Goal: Information Seeking & Learning: Learn about a topic

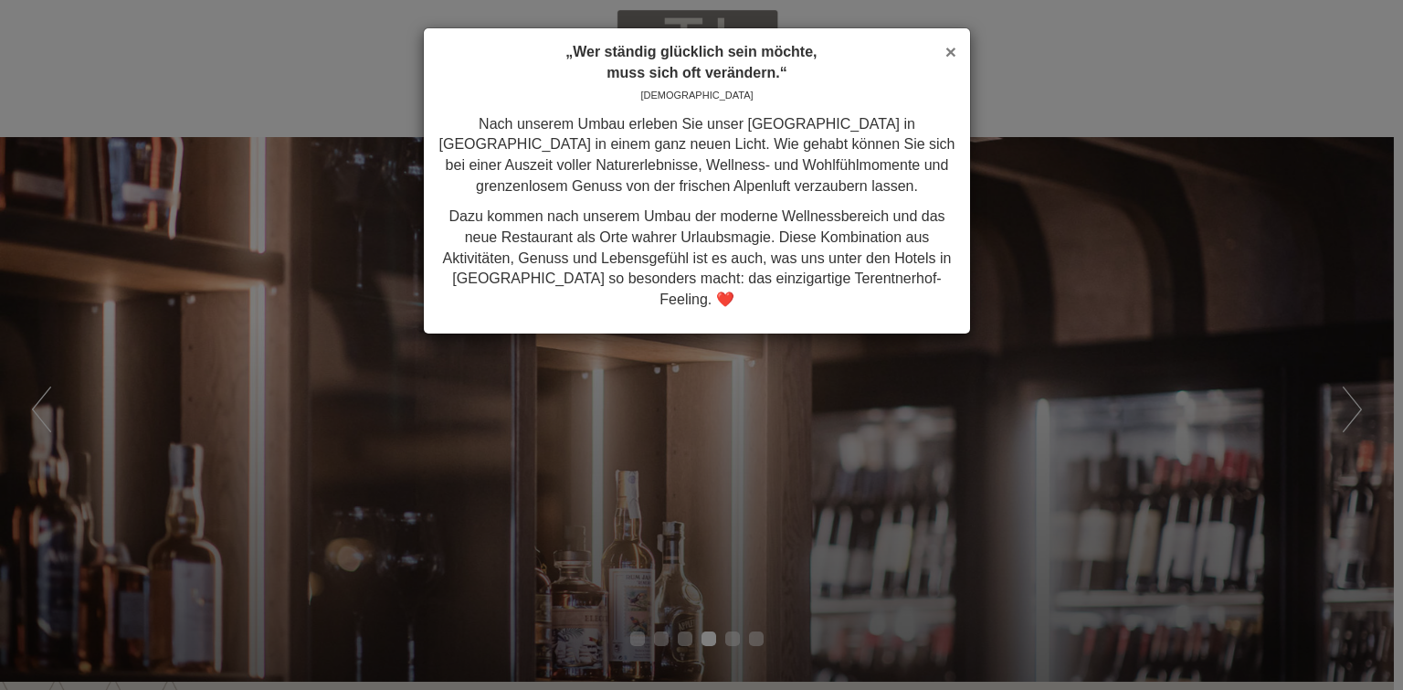
click at [950, 52] on span "×" at bounding box center [951, 51] width 11 height 21
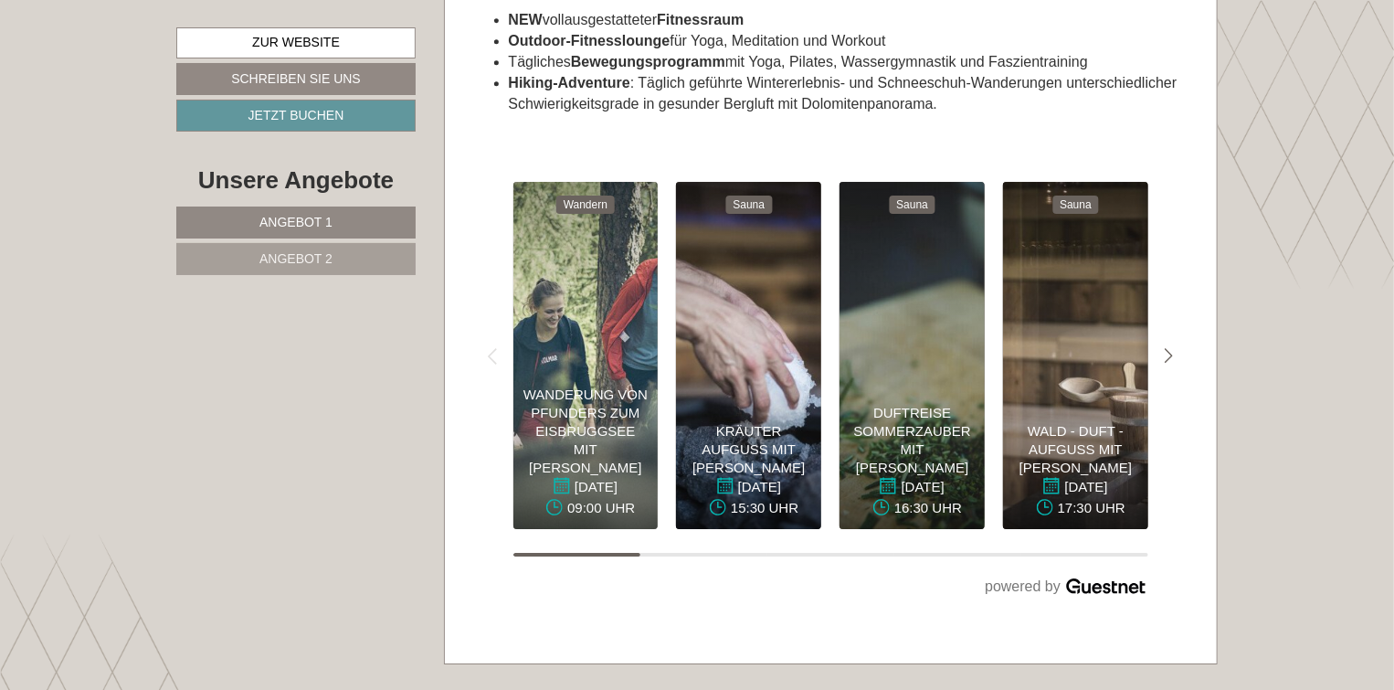
scroll to position [6395, 0]
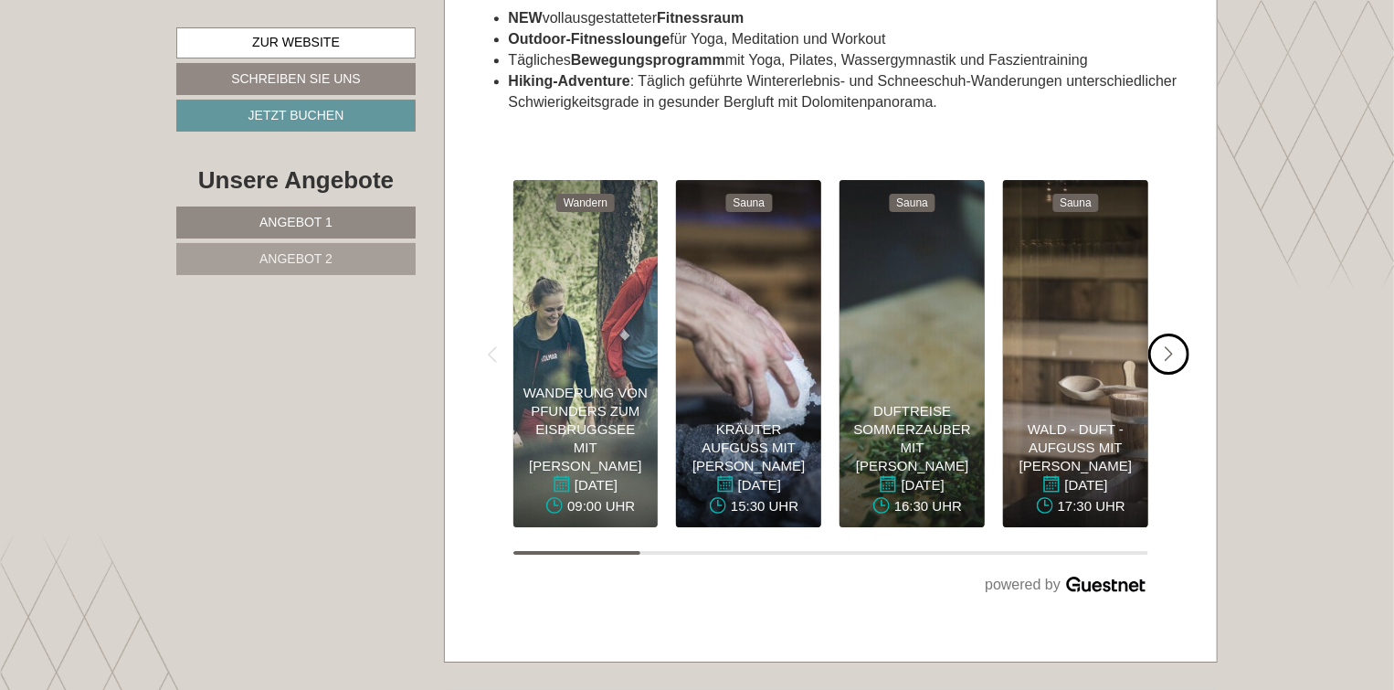
click at [1168, 346] on icon "#gn-weekprogram-1 .a-arrow { fill: #05B8B3; }" at bounding box center [1169, 354] width 9 height 16
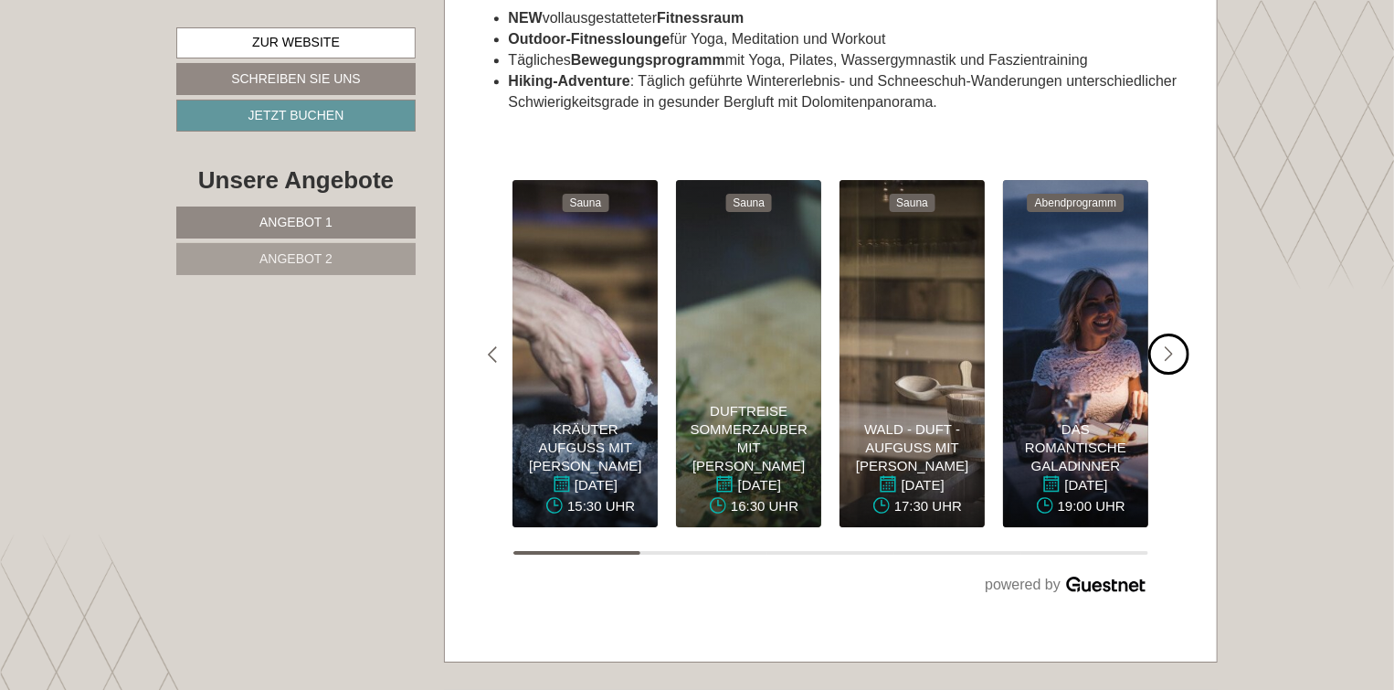
click at [1168, 346] on icon "#gn-weekprogram-1 .a-arrow { fill: #05B8B3; }" at bounding box center [1169, 354] width 9 height 16
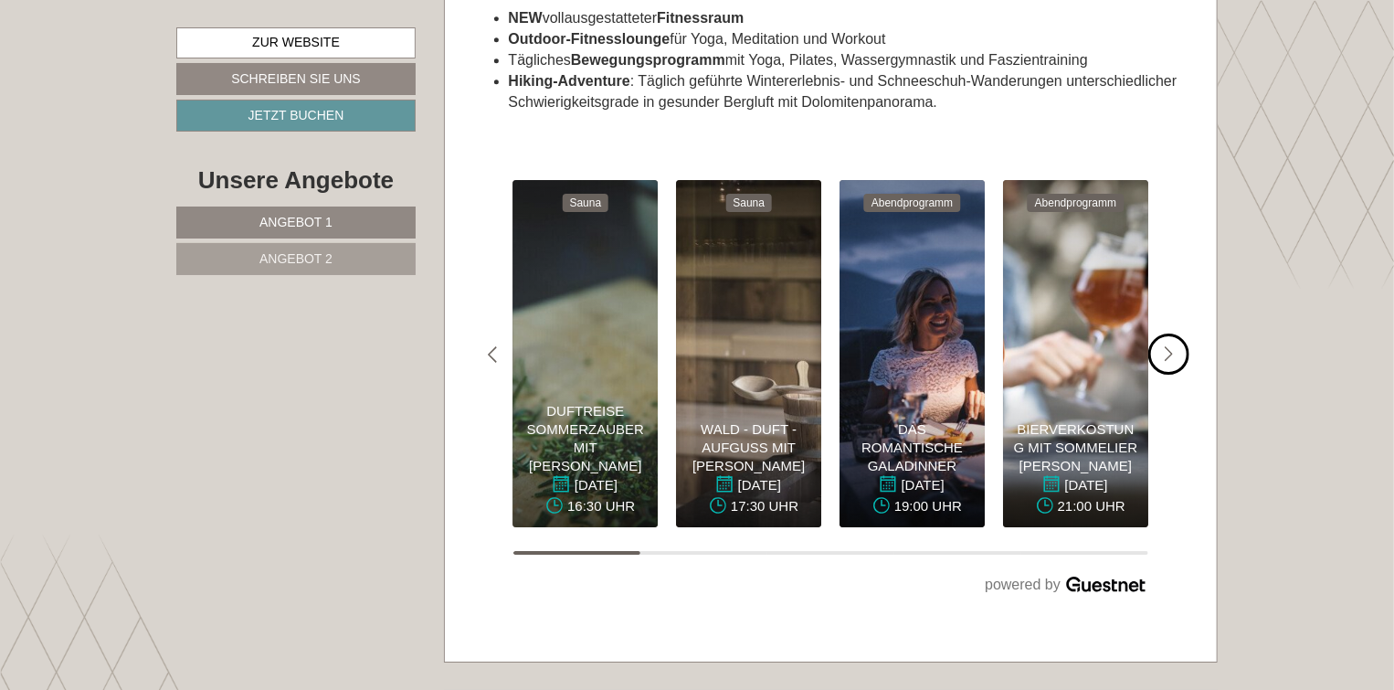
click at [1168, 346] on icon "#gn-weekprogram-1 .a-arrow { fill: #05B8B3; }" at bounding box center [1169, 354] width 9 height 16
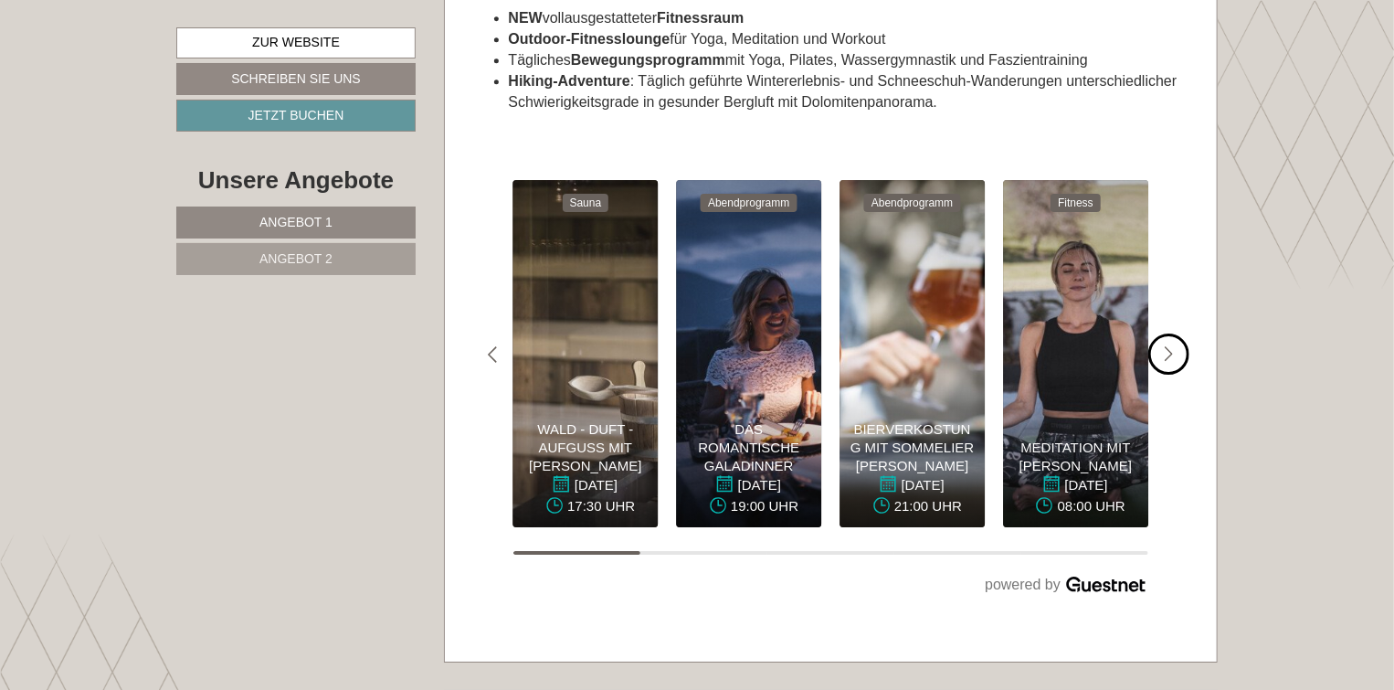
click at [1168, 346] on icon "#gn-weekprogram-1 .a-arrow { fill: #05B8B3; }" at bounding box center [1169, 354] width 9 height 16
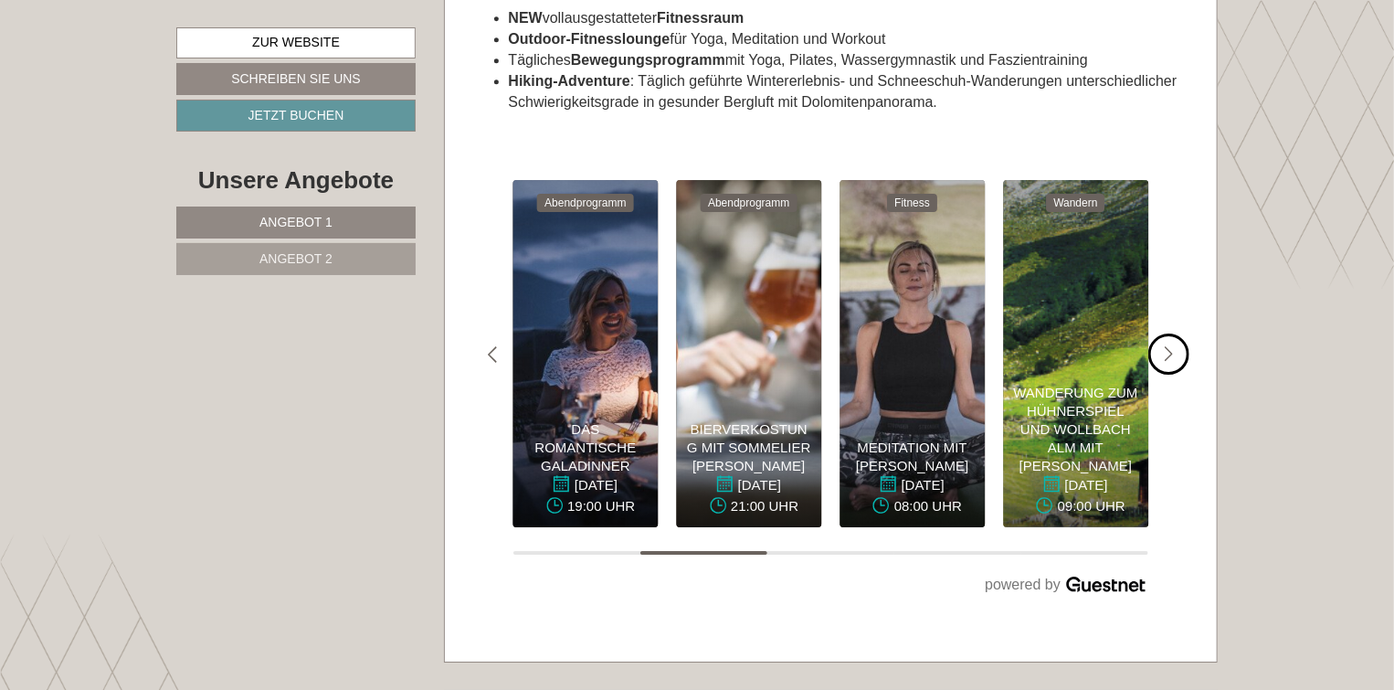
click at [1168, 346] on icon "#gn-weekprogram-1 .a-arrow { fill: #05B8B3; }" at bounding box center [1169, 354] width 9 height 16
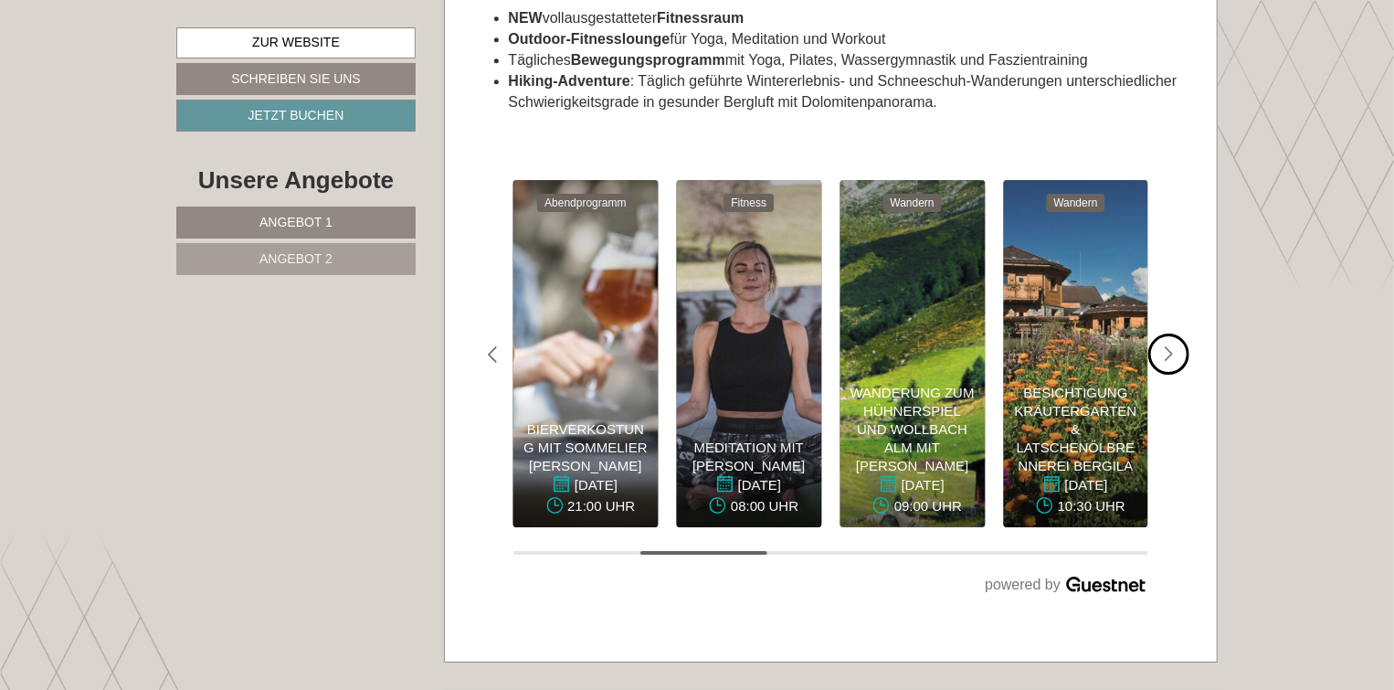
click at [1168, 346] on icon "#gn-weekprogram-1 .a-arrow { fill: #05B8B3; }" at bounding box center [1169, 354] width 9 height 16
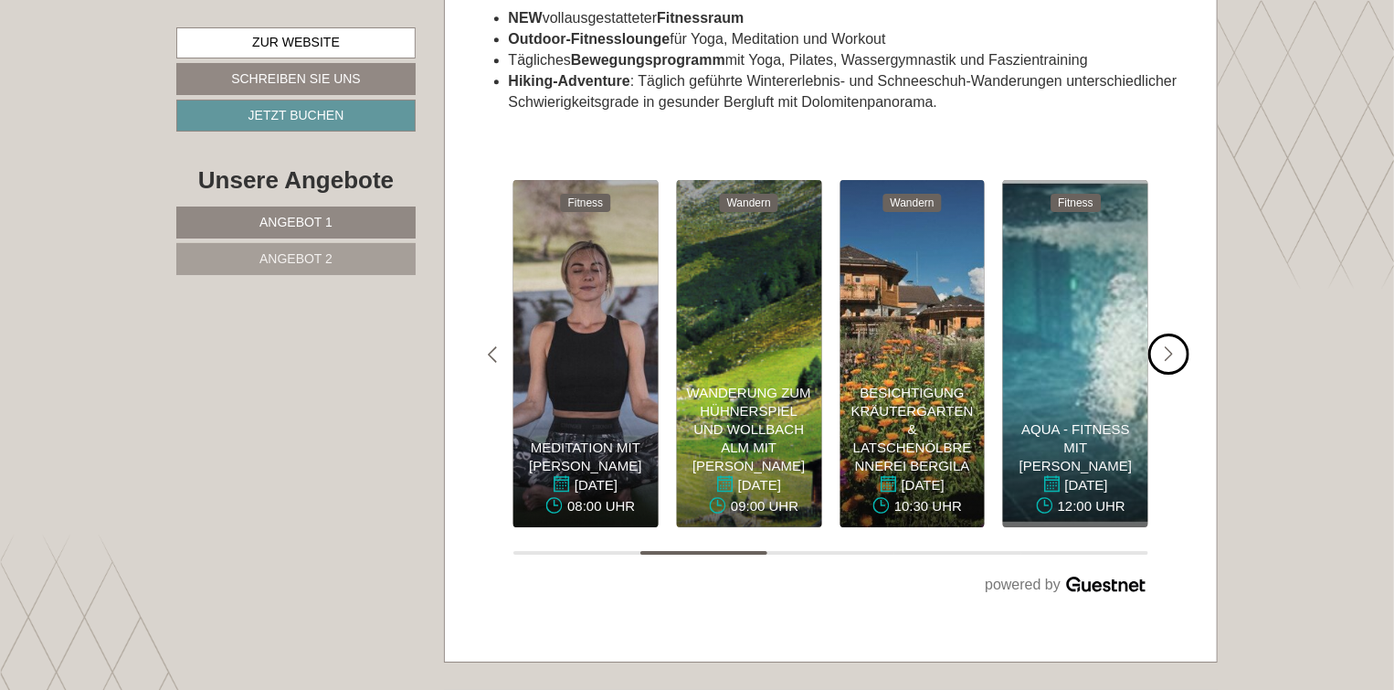
click at [1168, 346] on icon "#gn-weekprogram-1 .a-arrow { fill: #05B8B3; }" at bounding box center [1169, 354] width 9 height 16
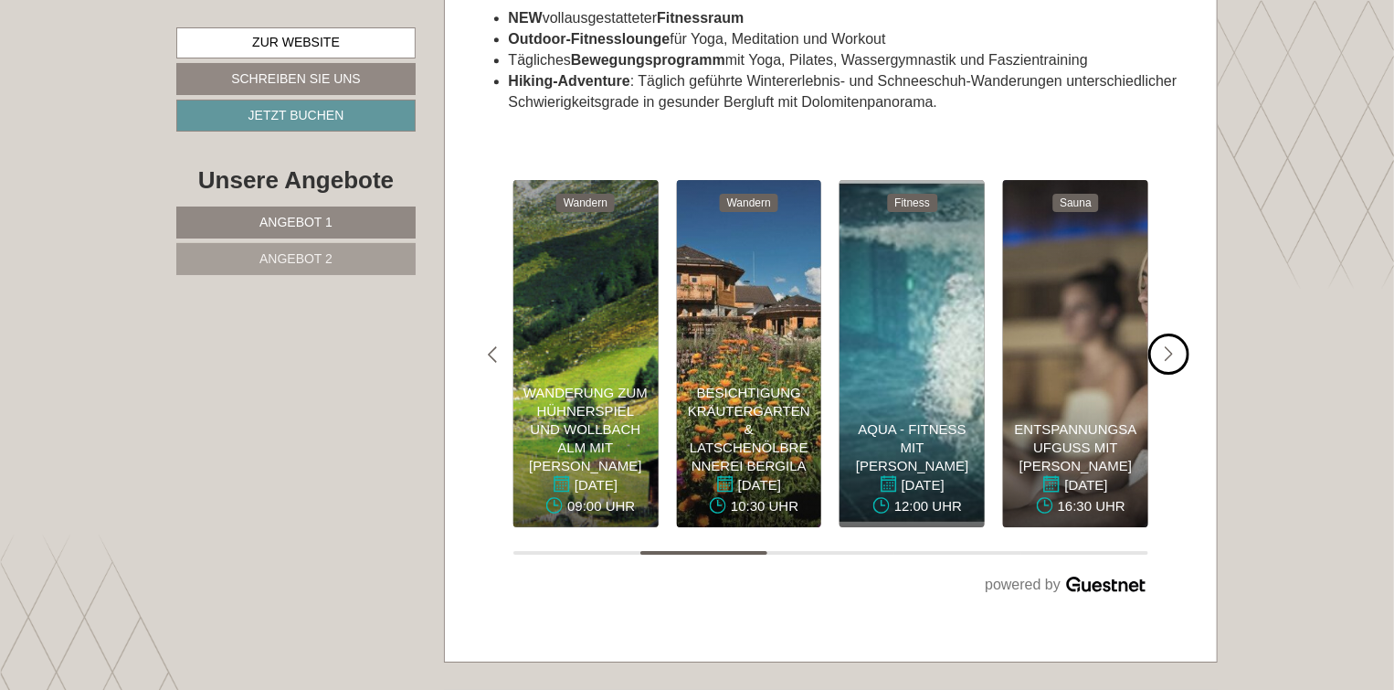
click at [1168, 346] on icon "#gn-weekprogram-1 .a-arrow { fill: #05B8B3; }" at bounding box center [1169, 354] width 9 height 16
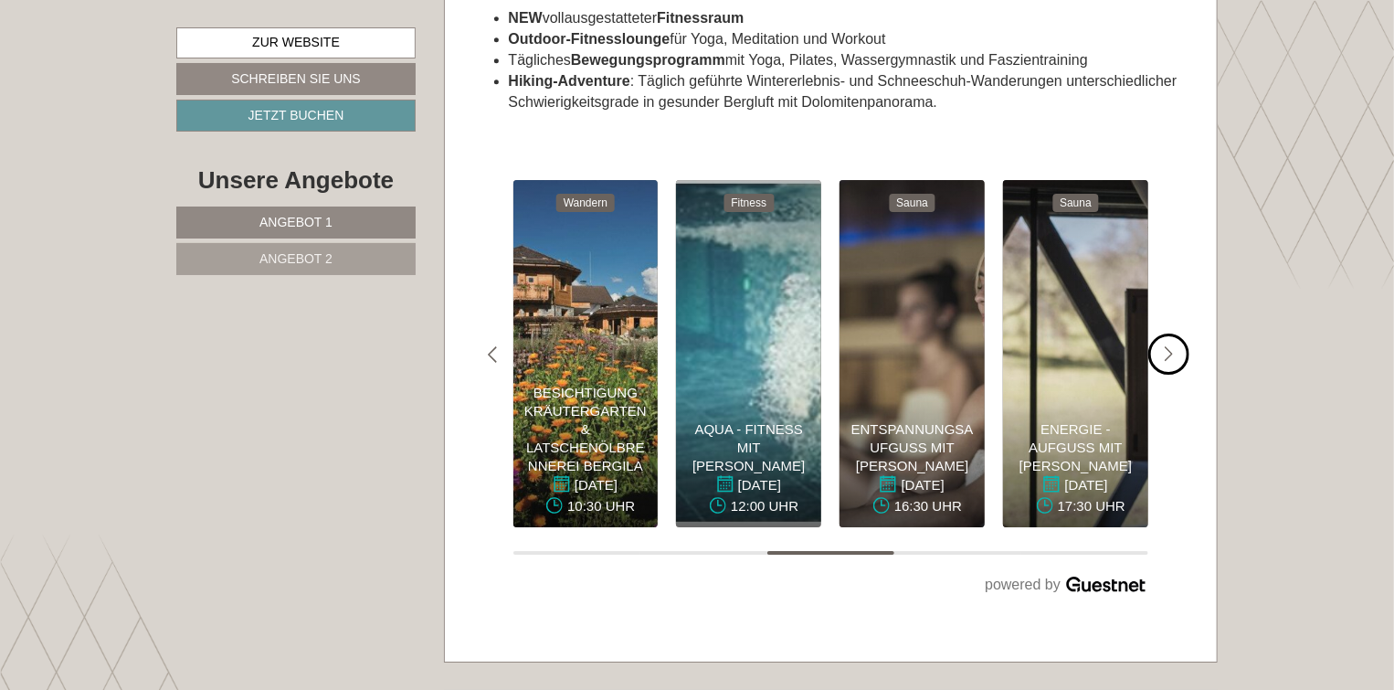
click at [1168, 346] on icon "#gn-weekprogram-1 .a-arrow { fill: #05B8B3; }" at bounding box center [1169, 354] width 9 height 16
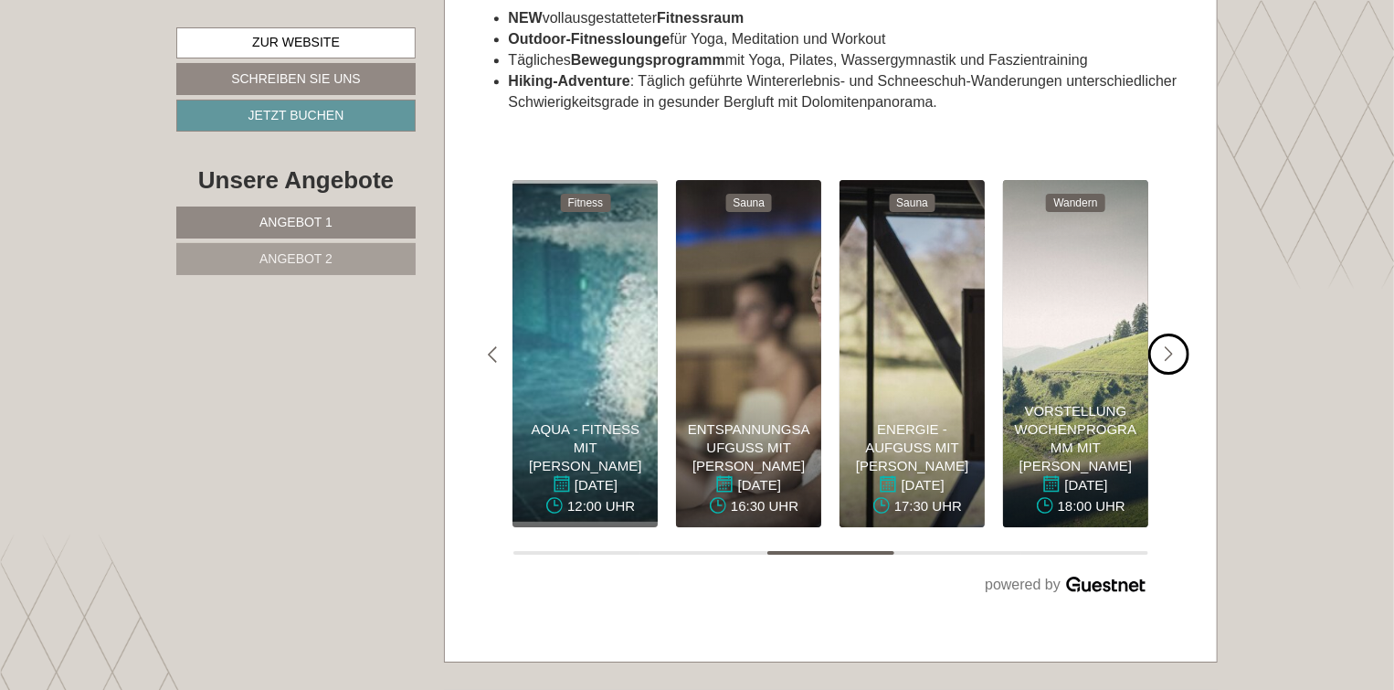
click at [1169, 346] on icon "#gn-weekprogram-1 .a-arrow { fill: #05B8B3; }" at bounding box center [1169, 354] width 9 height 16
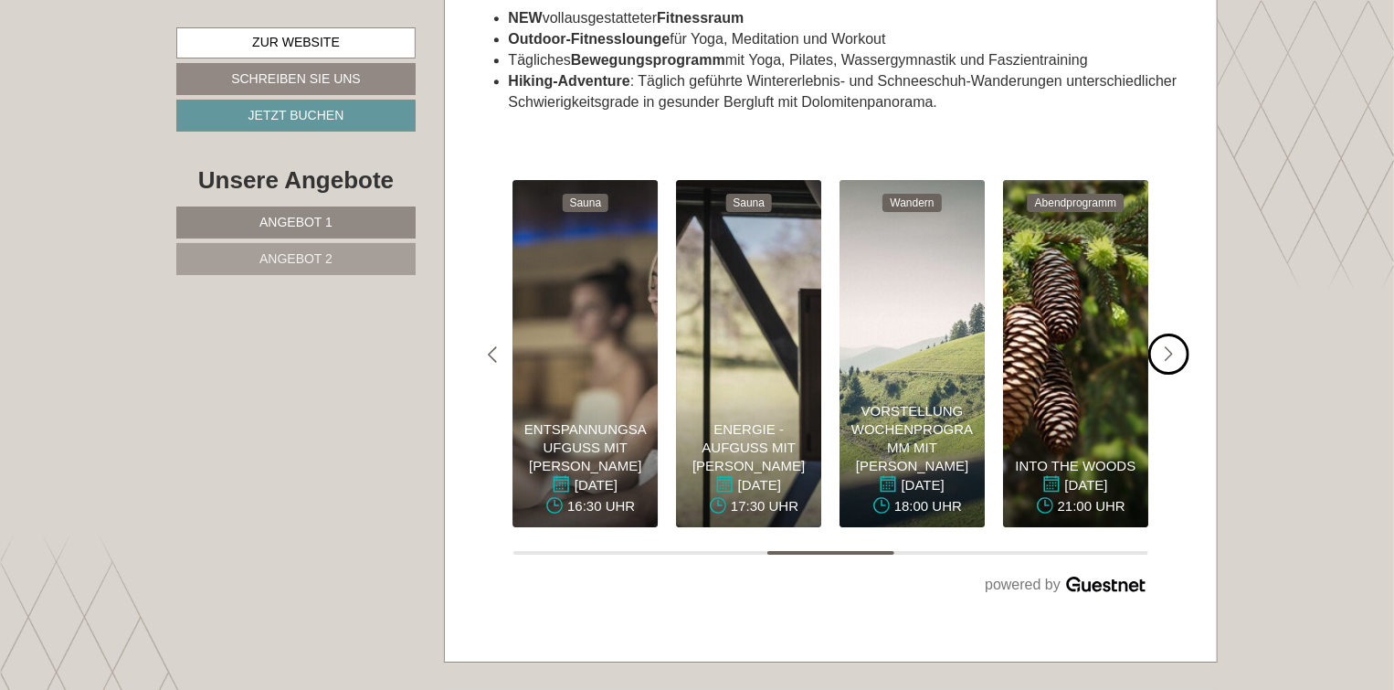
click at [1169, 346] on icon "#gn-weekprogram-1 .a-arrow { fill: #05B8B3; }" at bounding box center [1169, 354] width 9 height 16
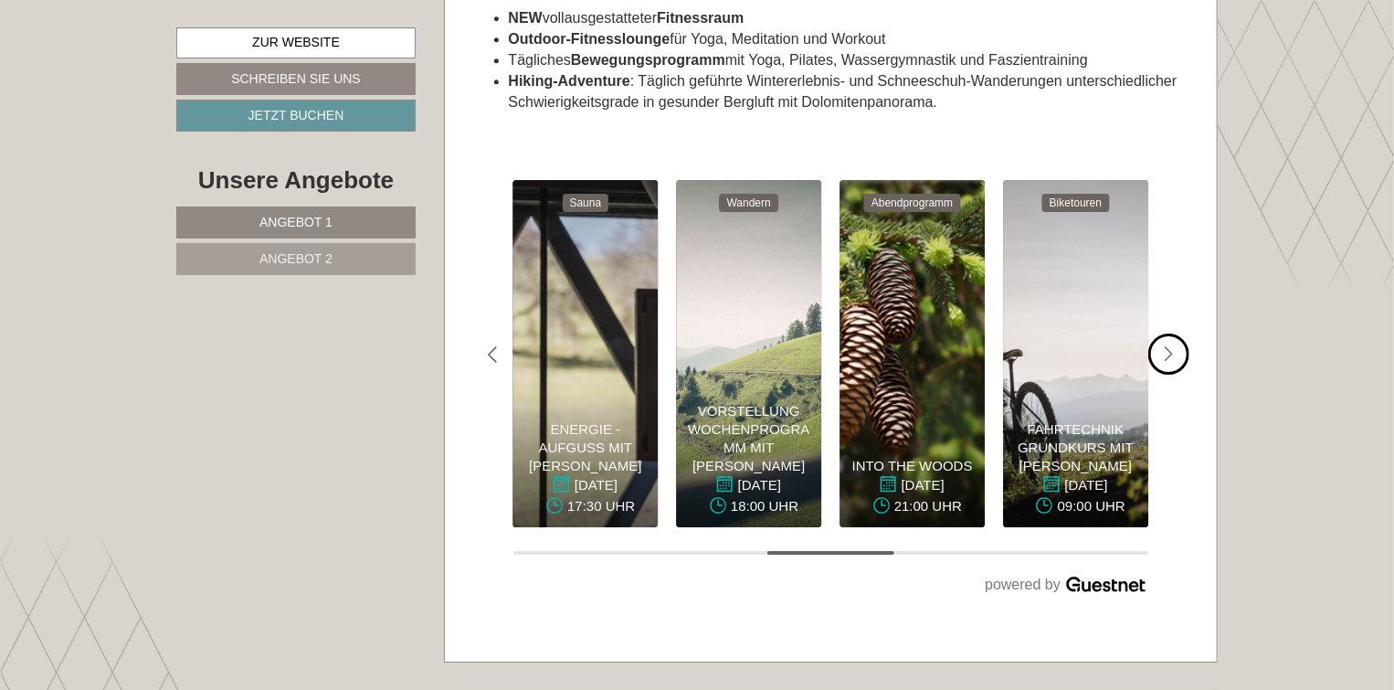
click at [1169, 346] on icon "#gn-weekprogram-1 .a-arrow { fill: #05B8B3; }" at bounding box center [1169, 354] width 9 height 16
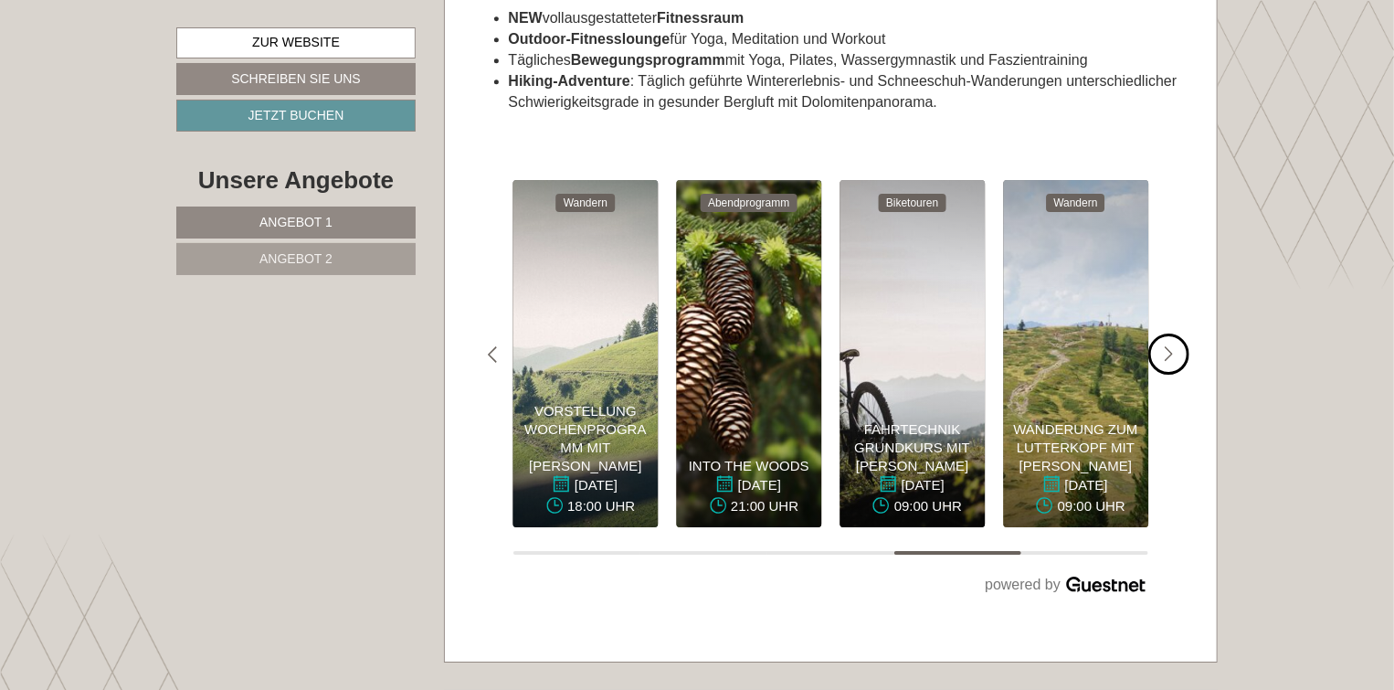
click at [1169, 346] on icon "#gn-weekprogram-1 .a-arrow { fill: #05B8B3; }" at bounding box center [1169, 354] width 9 height 16
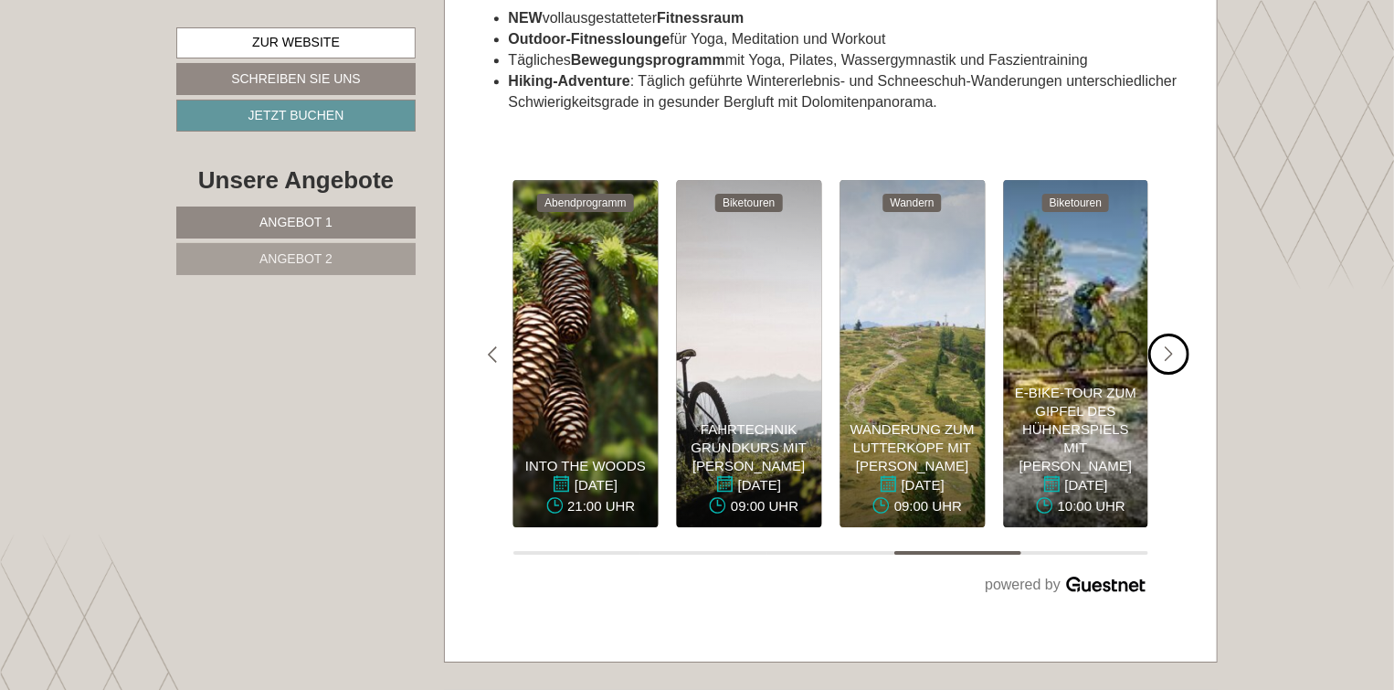
click at [1169, 346] on icon "#gn-weekprogram-1 .a-arrow { fill: #05B8B3; }" at bounding box center [1169, 354] width 9 height 16
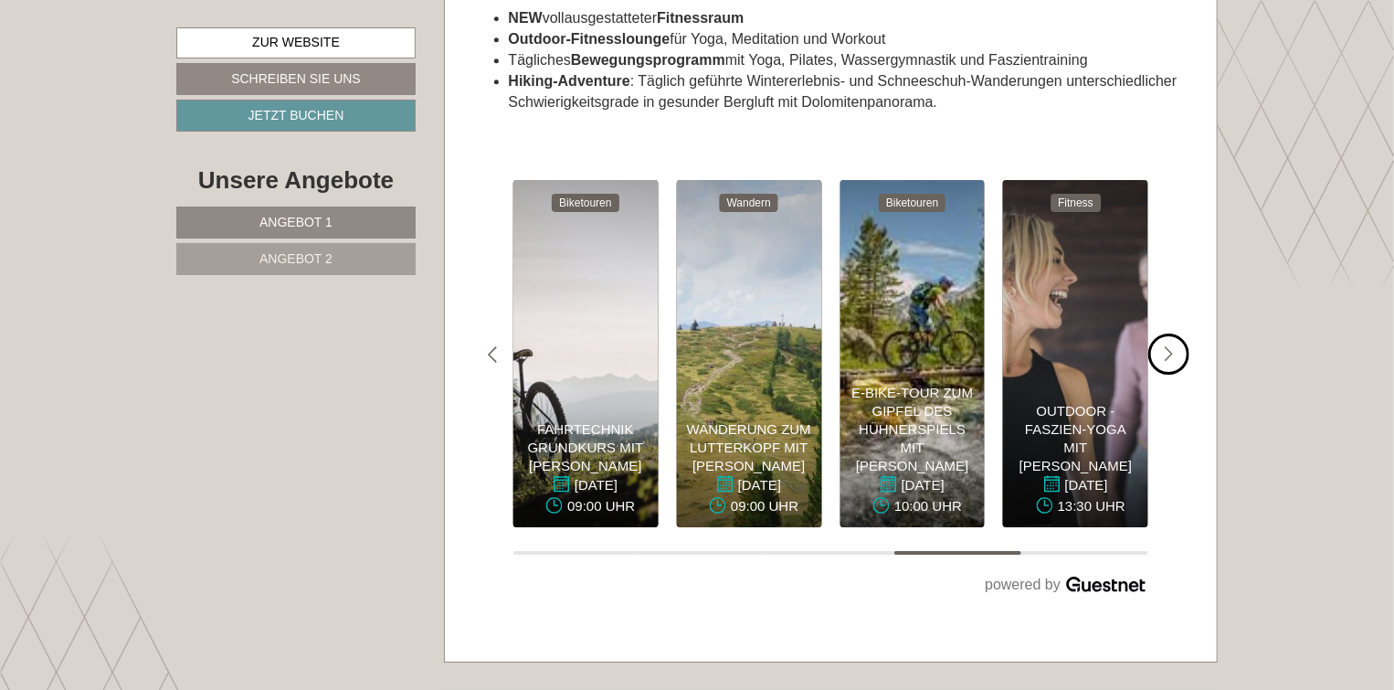
click at [1169, 346] on icon "#gn-weekprogram-1 .a-arrow { fill: #05B8B3; }" at bounding box center [1169, 354] width 9 height 16
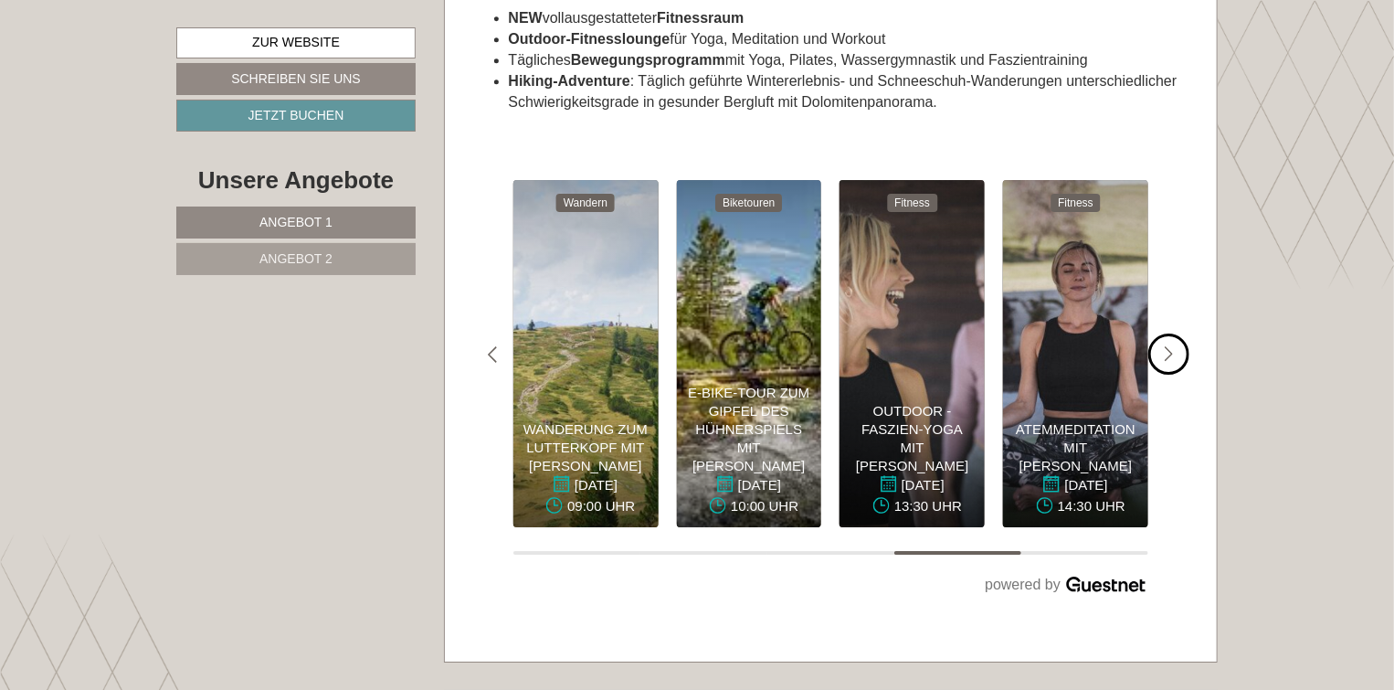
click at [1169, 346] on icon "#gn-weekprogram-1 .a-arrow { fill: #05B8B3; }" at bounding box center [1169, 354] width 9 height 16
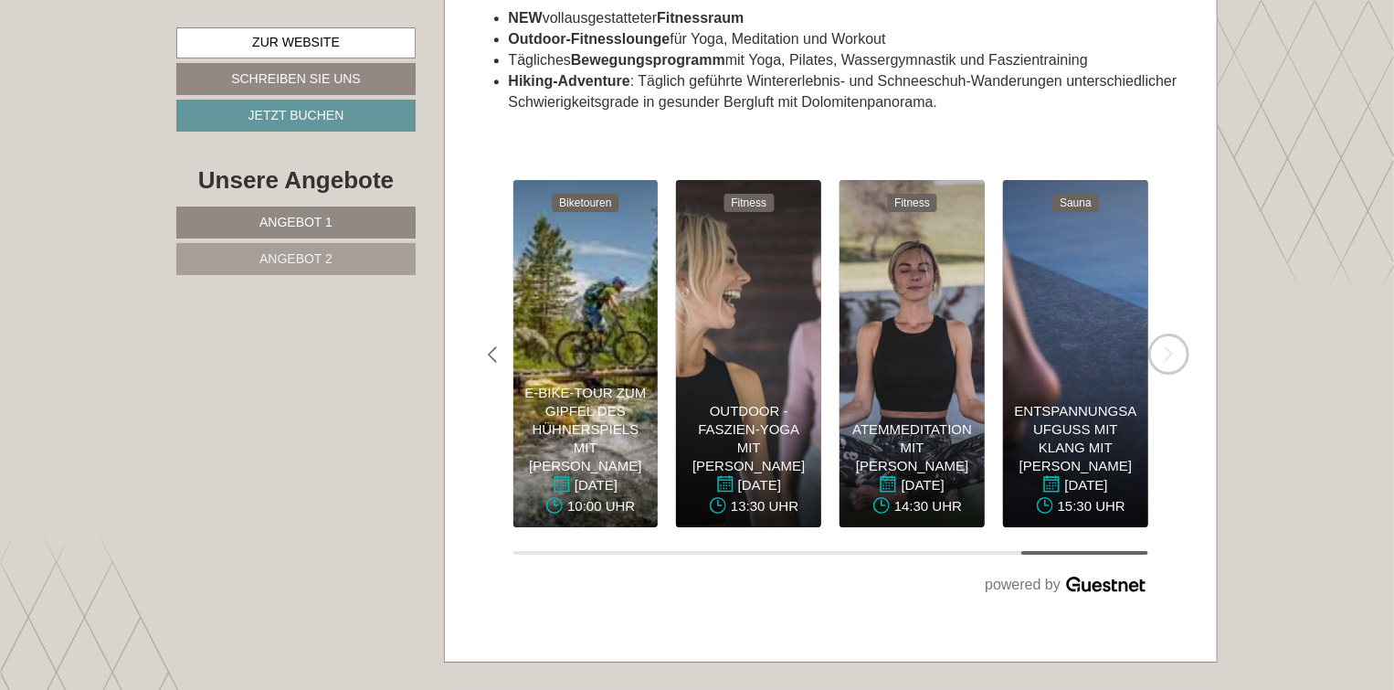
click at [1169, 346] on icon "#gn-weekprogram-1 .a-arrow { fill: #05B8B3; }" at bounding box center [1169, 354] width 9 height 16
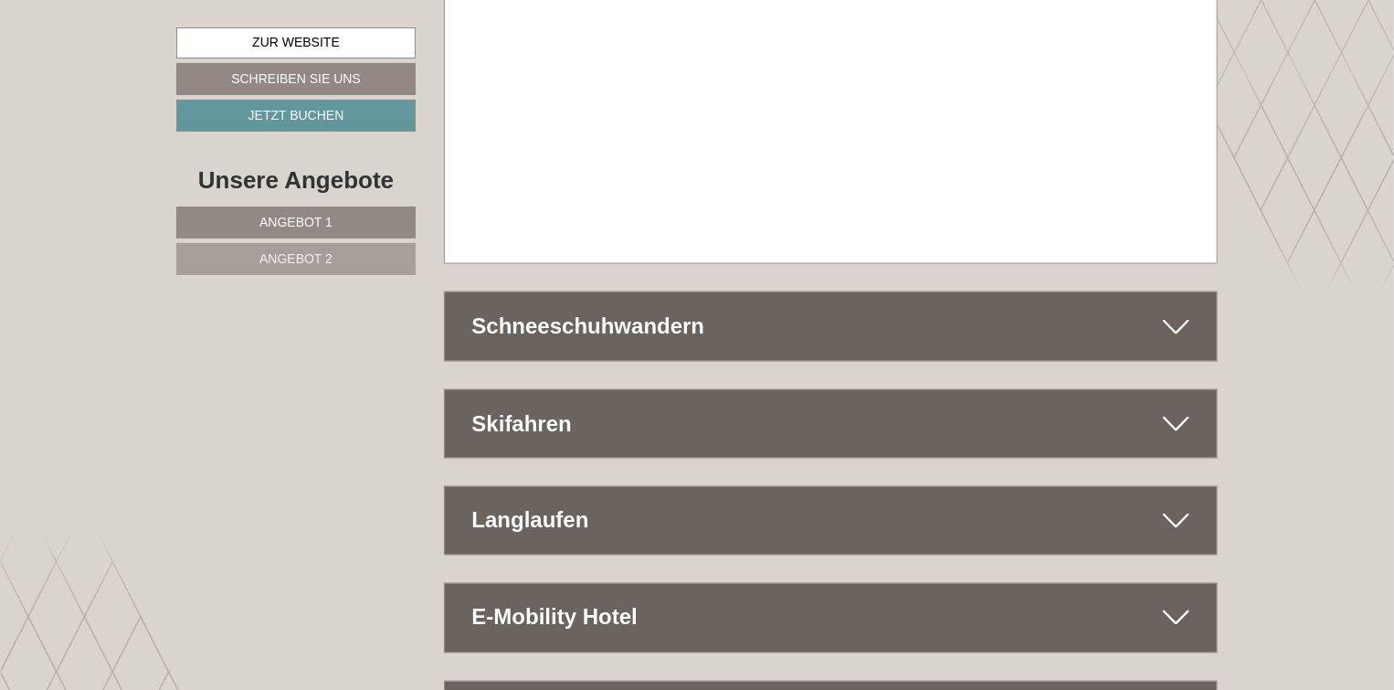
scroll to position [8222, 0]
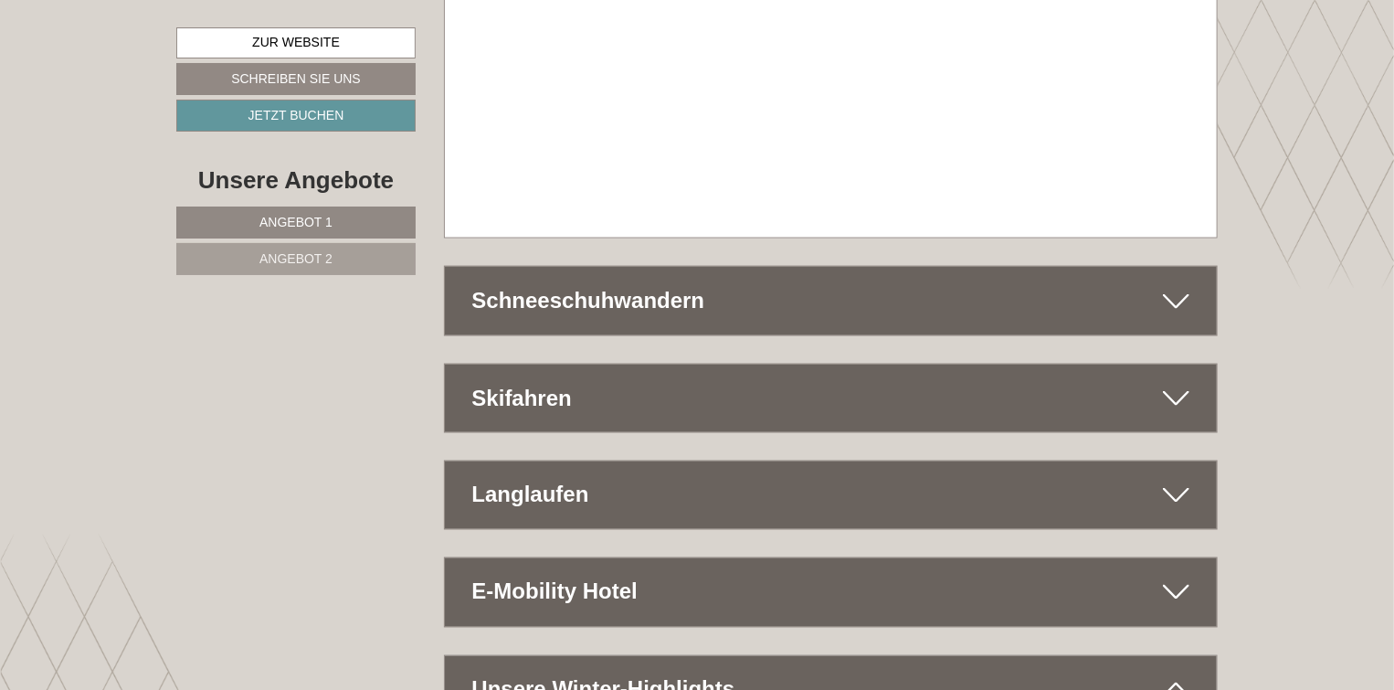
click at [1172, 383] on icon at bounding box center [1176, 398] width 26 height 31
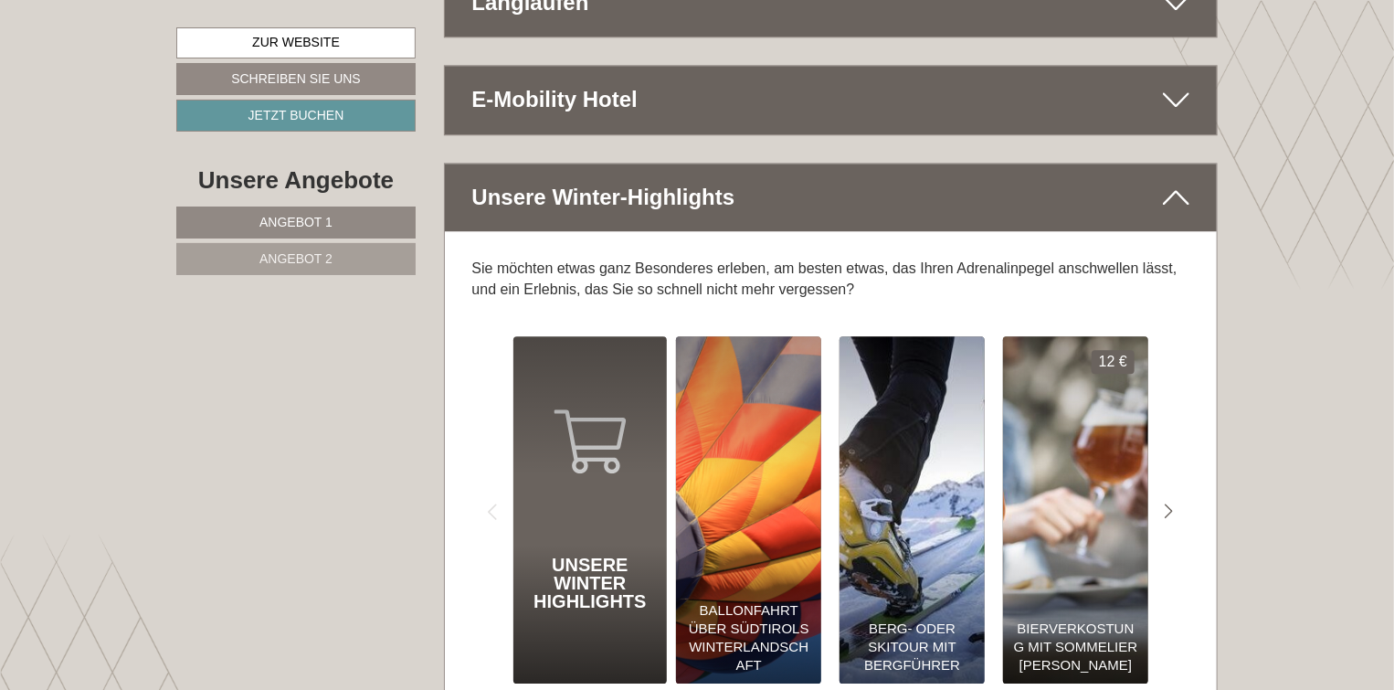
scroll to position [9501, 0]
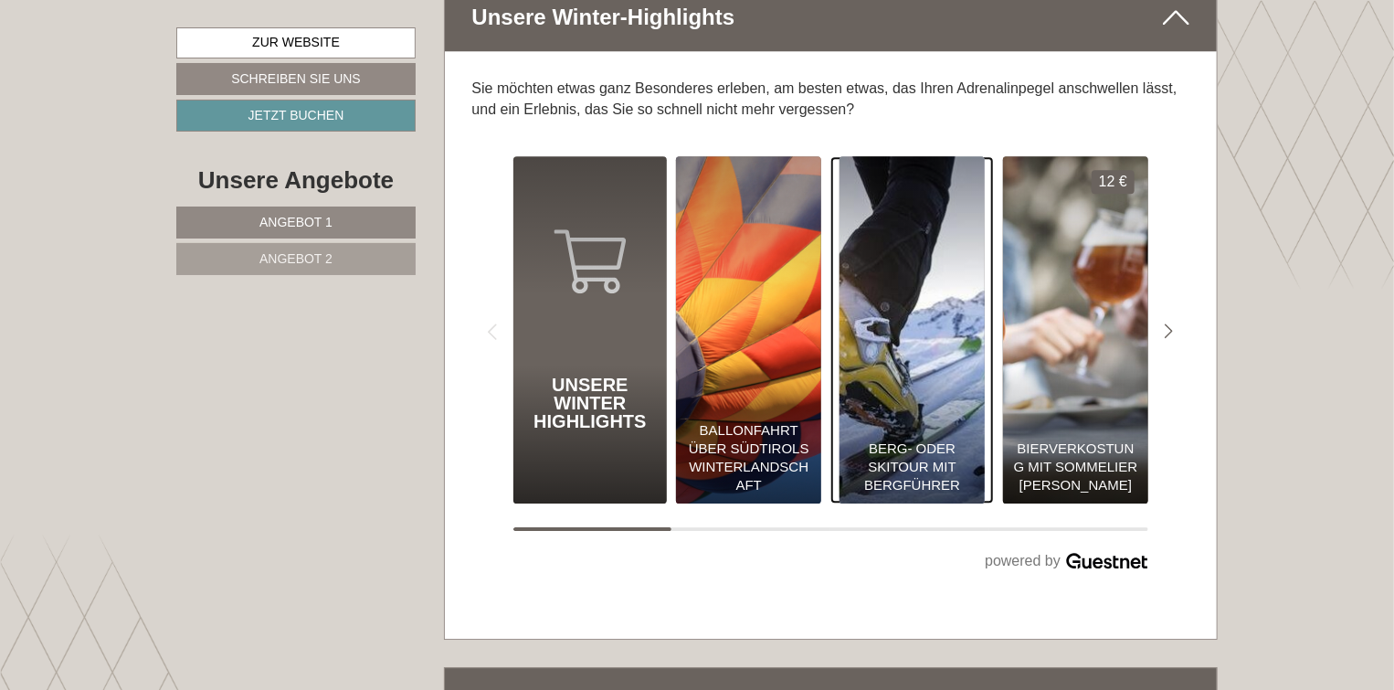
click at [929, 439] on div "Berg- oder Skitour mit Bergführer" at bounding box center [912, 466] width 127 height 55
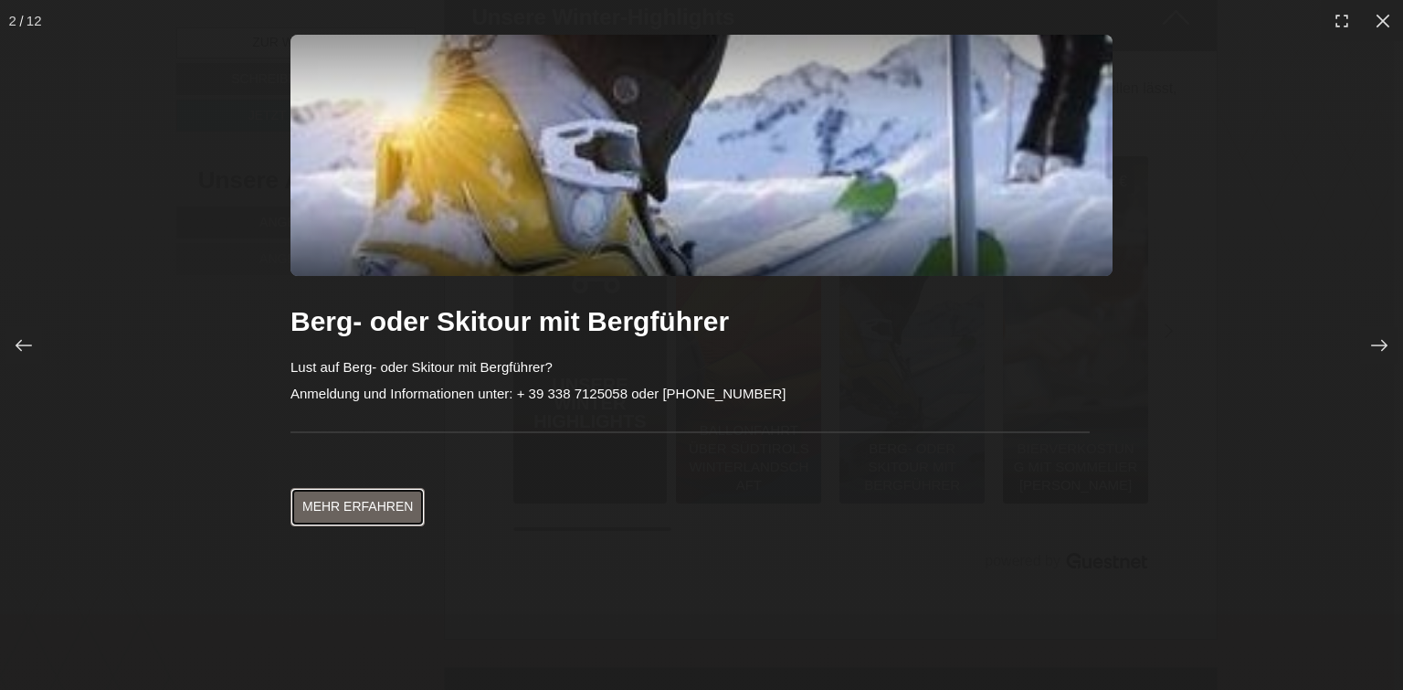
click at [372, 505] on link "Mehr erfahren" at bounding box center [358, 507] width 134 height 38
click at [25, 346] on icon at bounding box center [24, 345] width 18 height 18
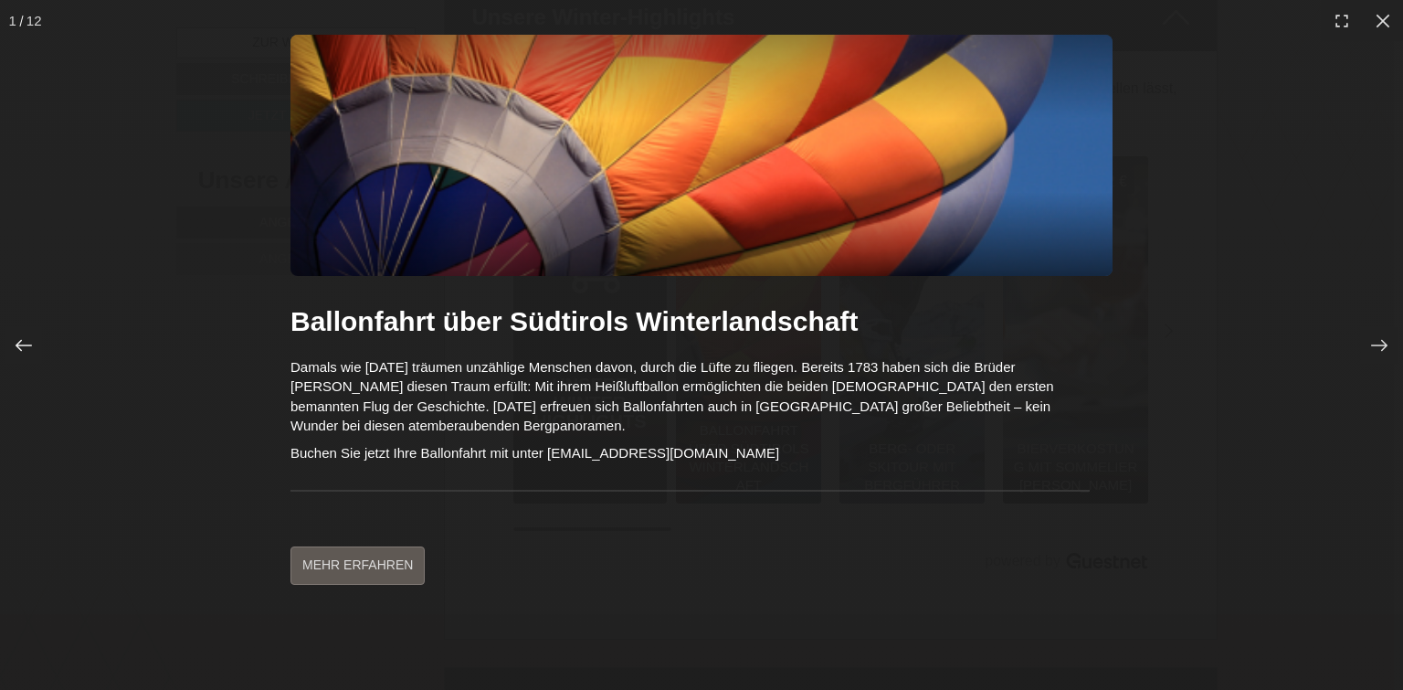
click at [25, 346] on icon at bounding box center [24, 345] width 18 height 18
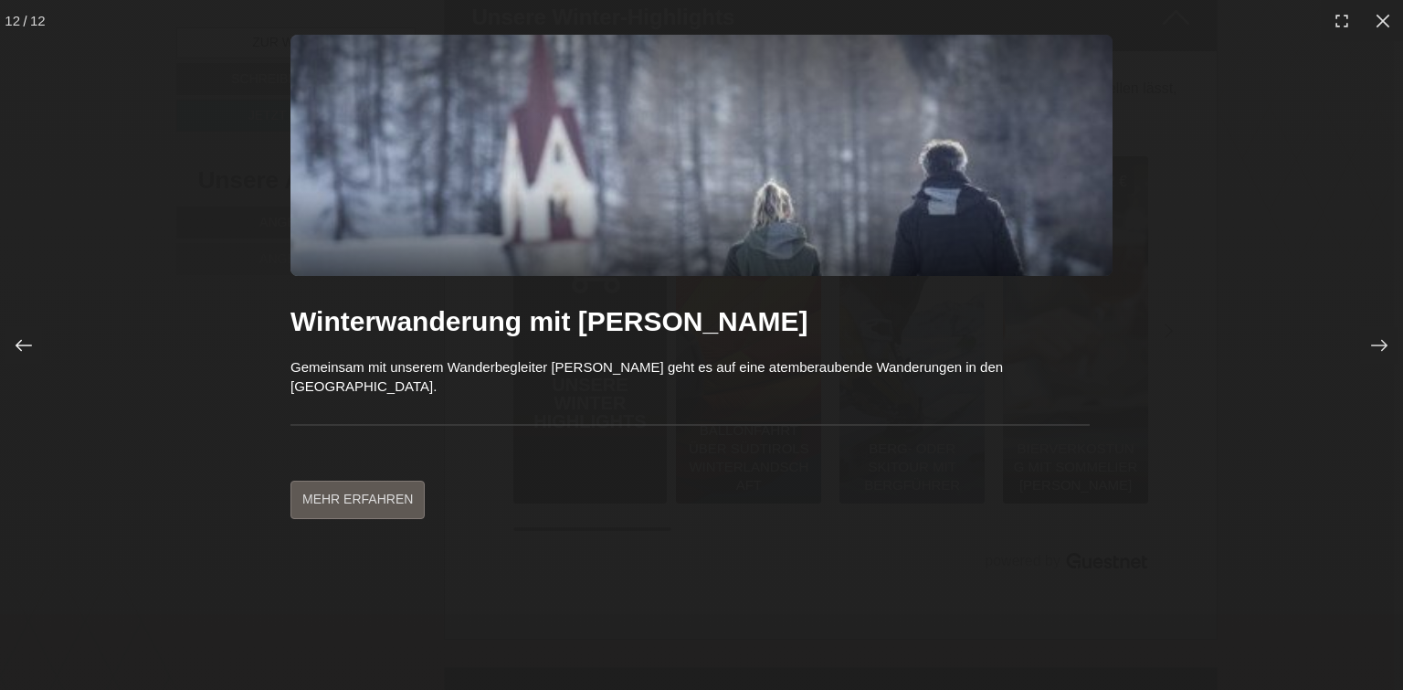
click at [25, 346] on icon at bounding box center [24, 345] width 18 height 18
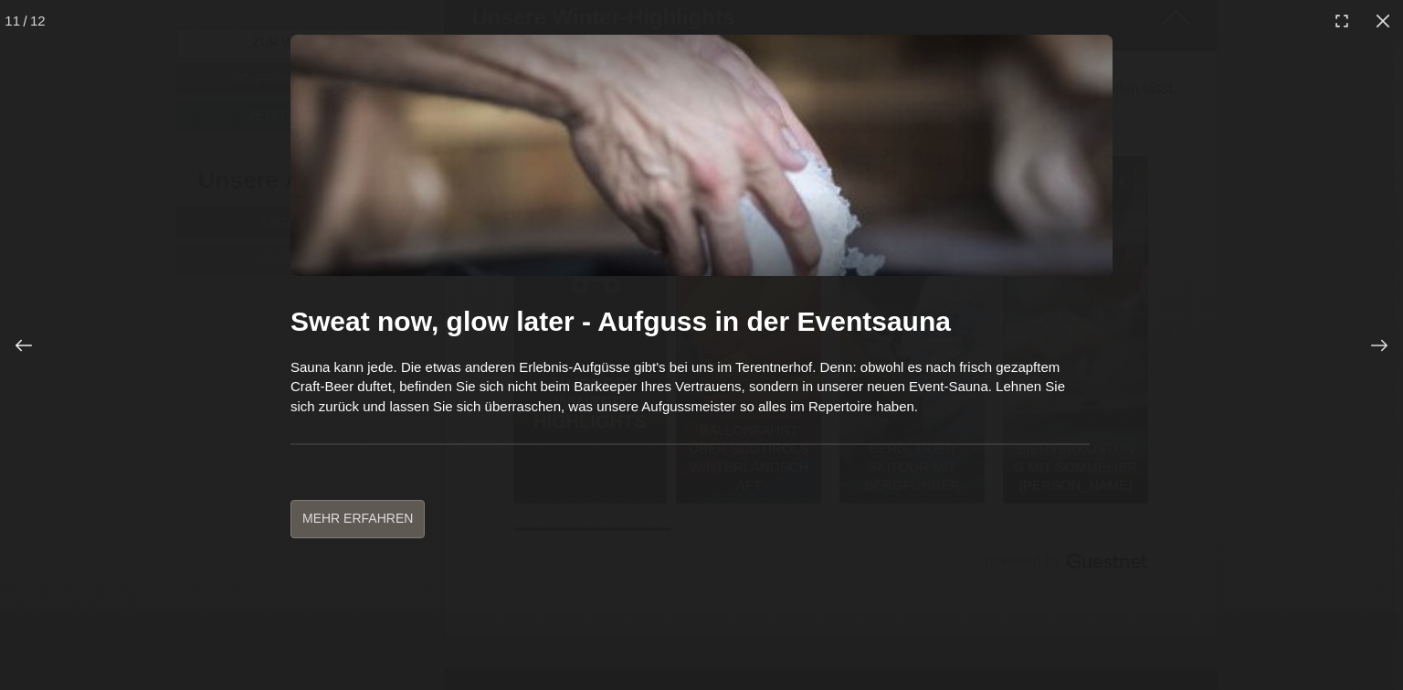
click at [25, 346] on icon at bounding box center [24, 345] width 18 height 18
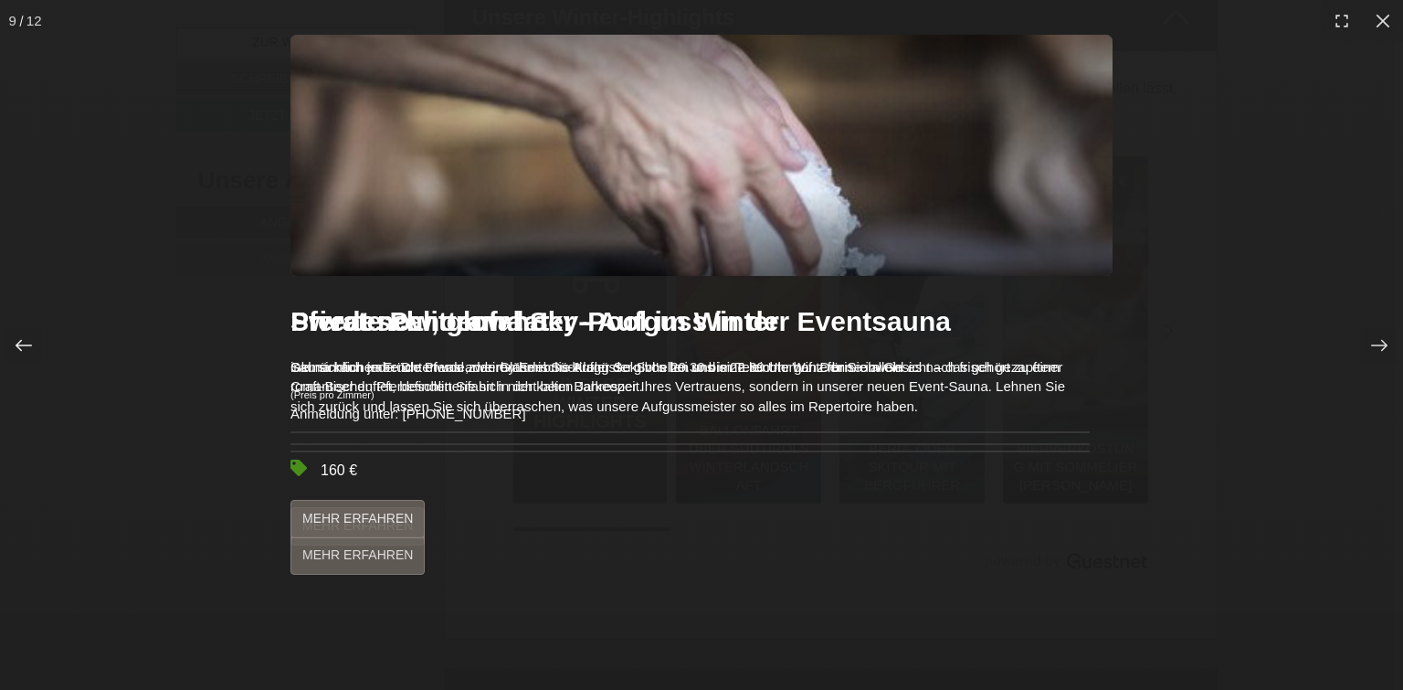
click at [25, 346] on icon at bounding box center [24, 345] width 18 height 18
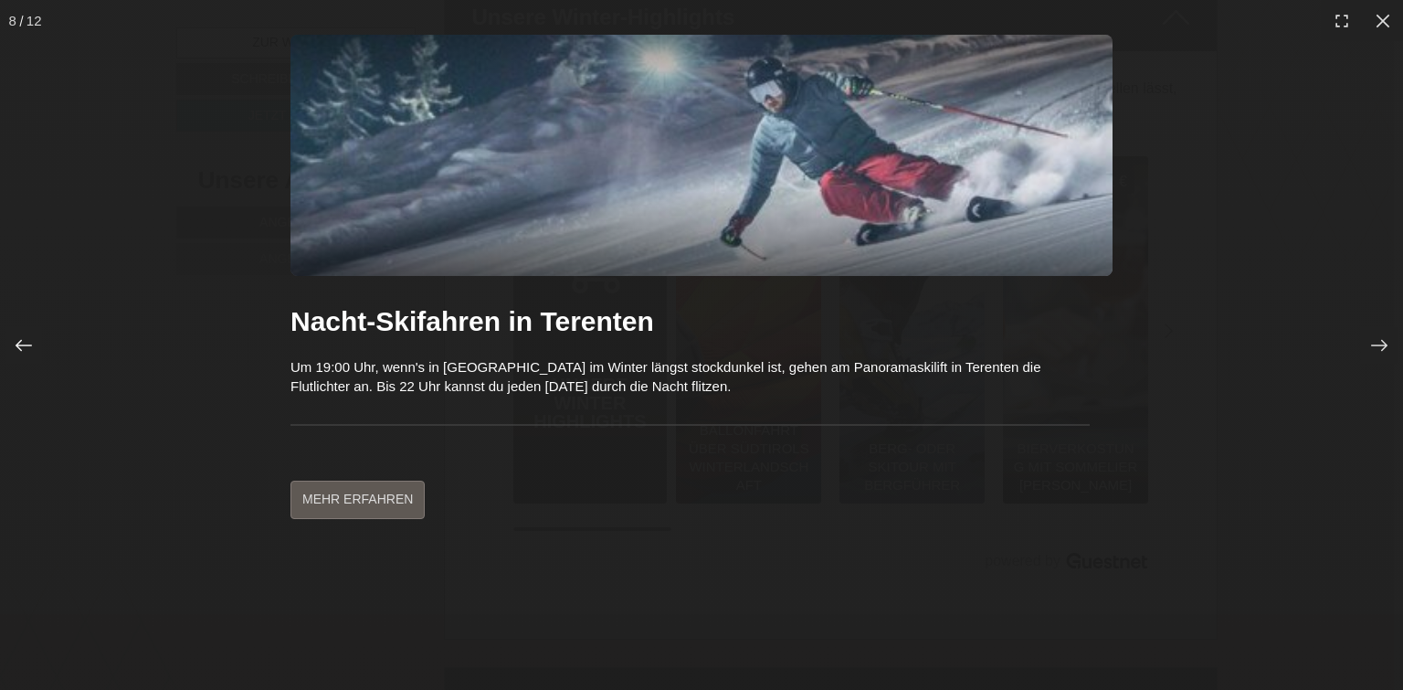
click at [25, 346] on icon at bounding box center [24, 345] width 18 height 18
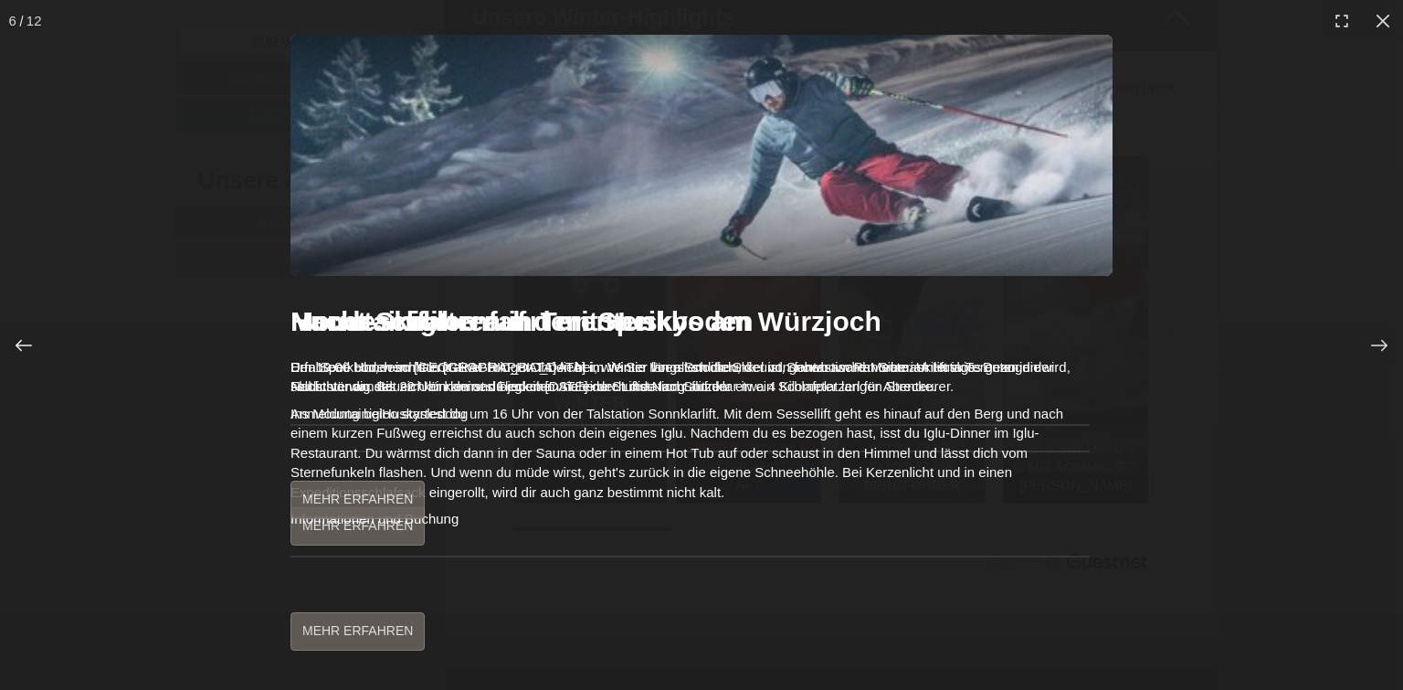
click at [25, 346] on icon at bounding box center [24, 345] width 18 height 18
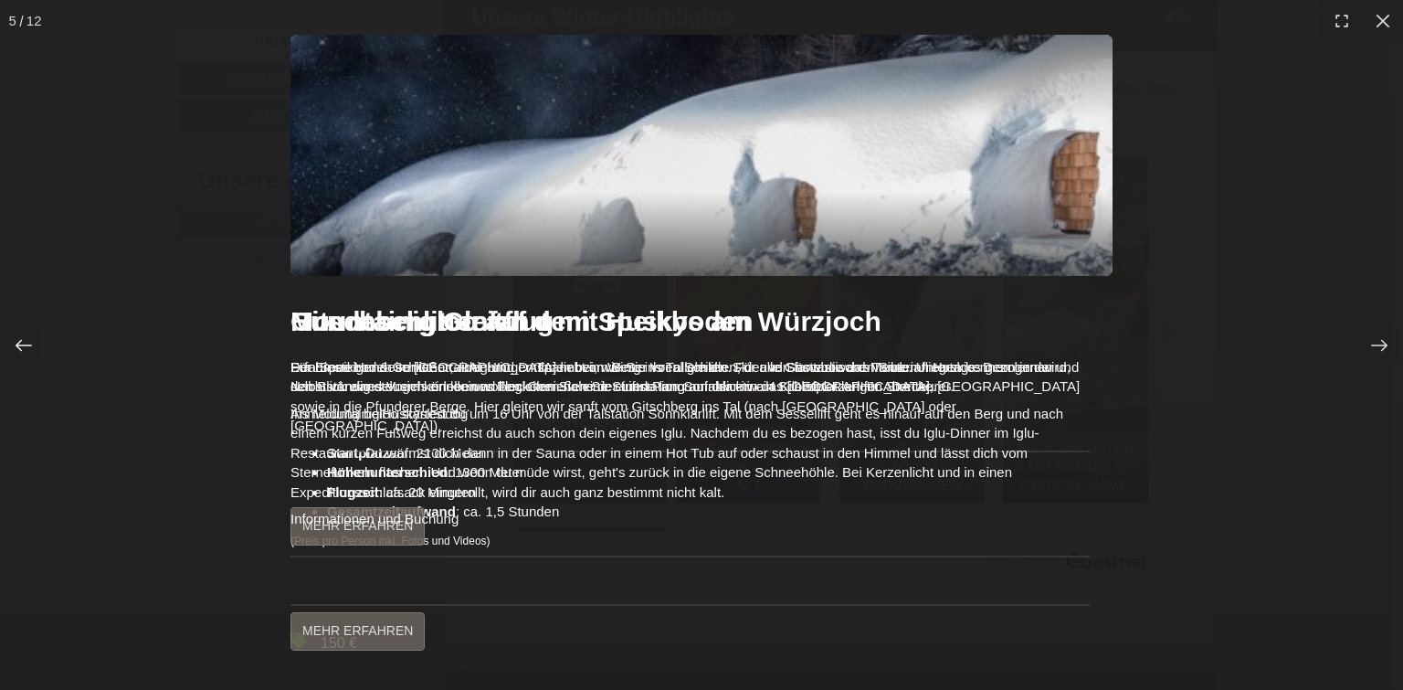
click at [25, 346] on icon at bounding box center [24, 345] width 18 height 18
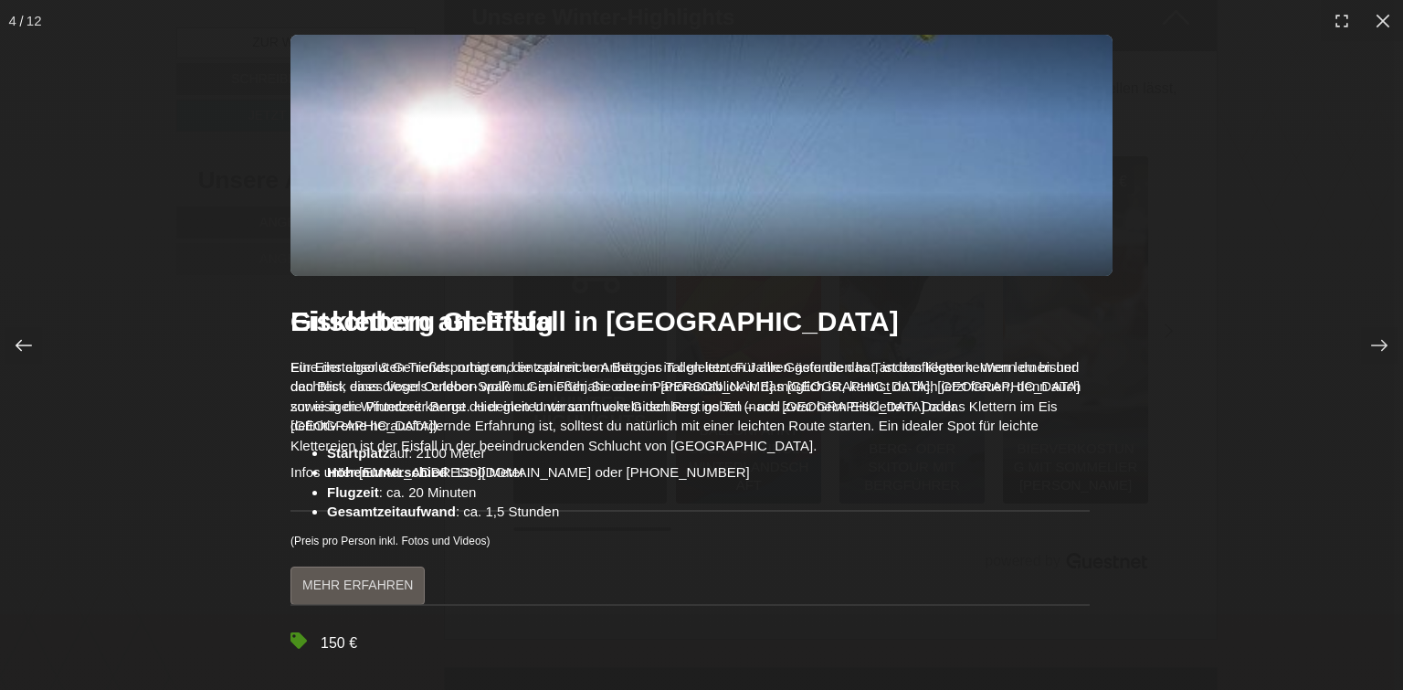
click at [25, 346] on icon at bounding box center [24, 345] width 18 height 18
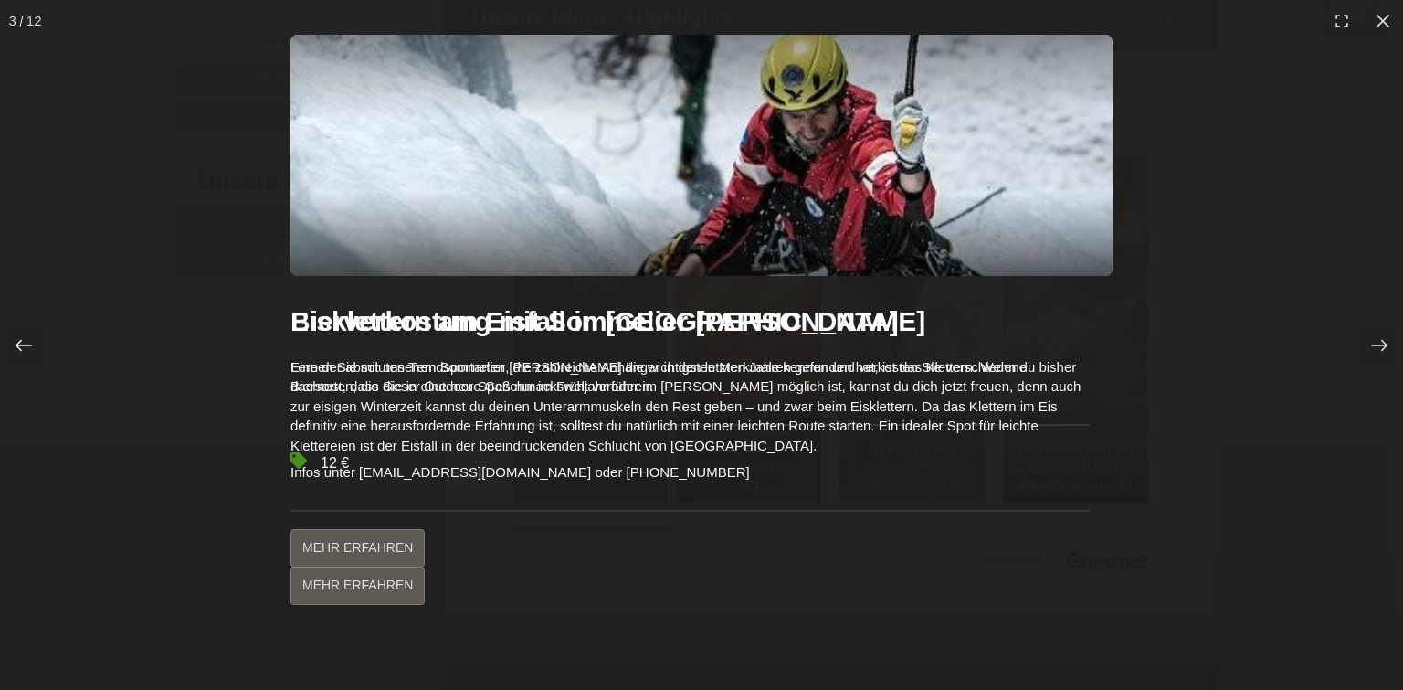
click at [25, 346] on icon at bounding box center [24, 345] width 18 height 18
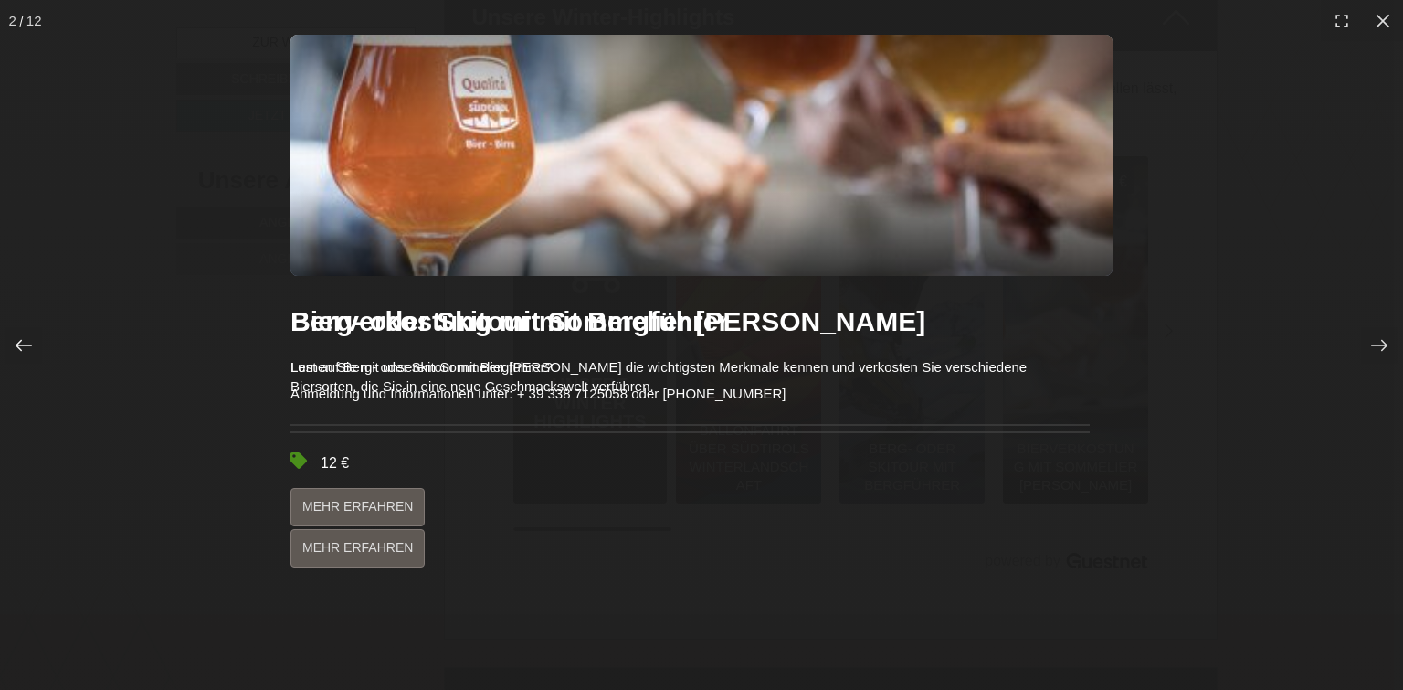
click at [25, 346] on icon at bounding box center [24, 345] width 18 height 18
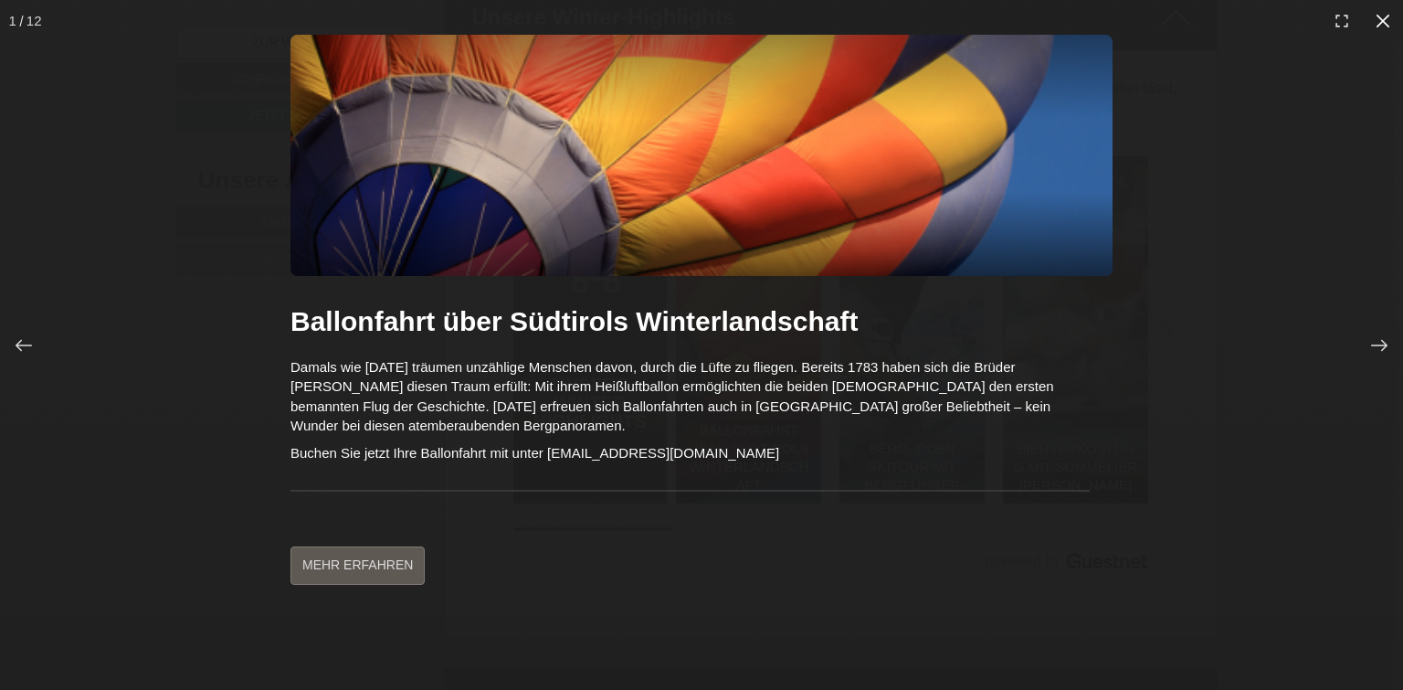
click at [1380, 25] on icon at bounding box center [1383, 21] width 18 height 18
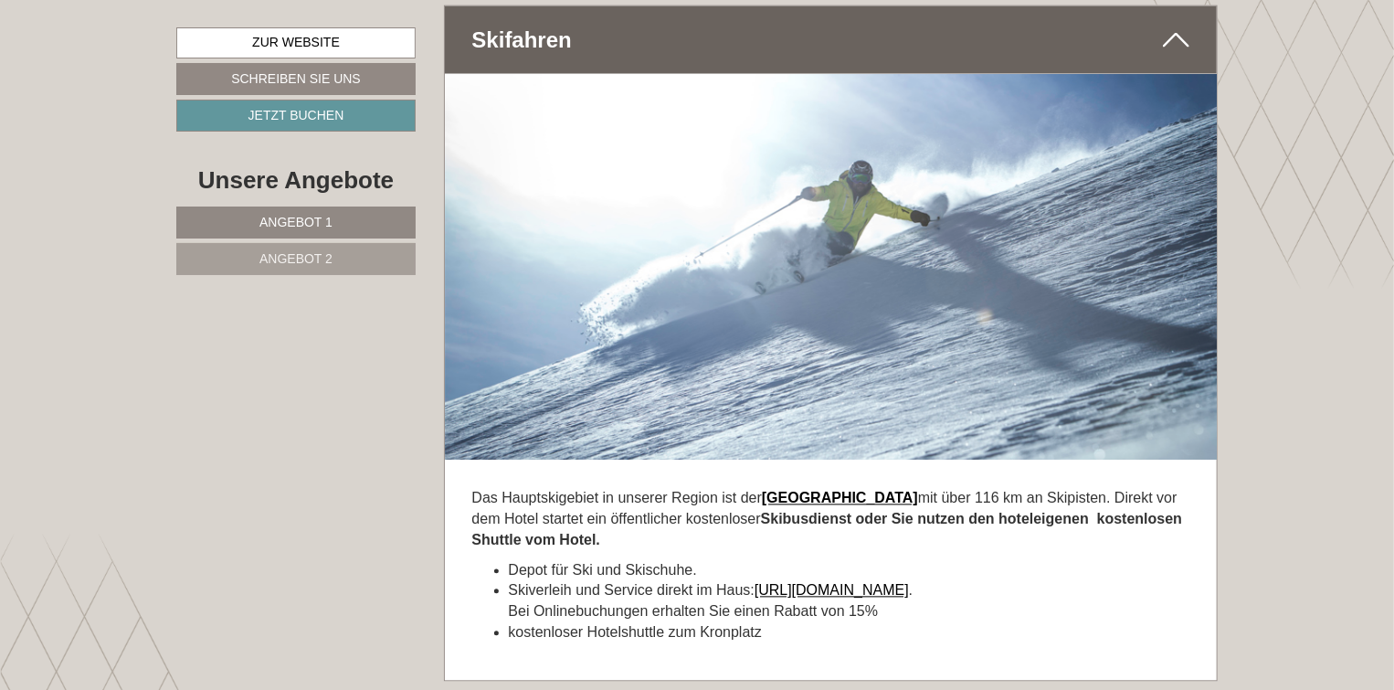
scroll to position [8496, 0]
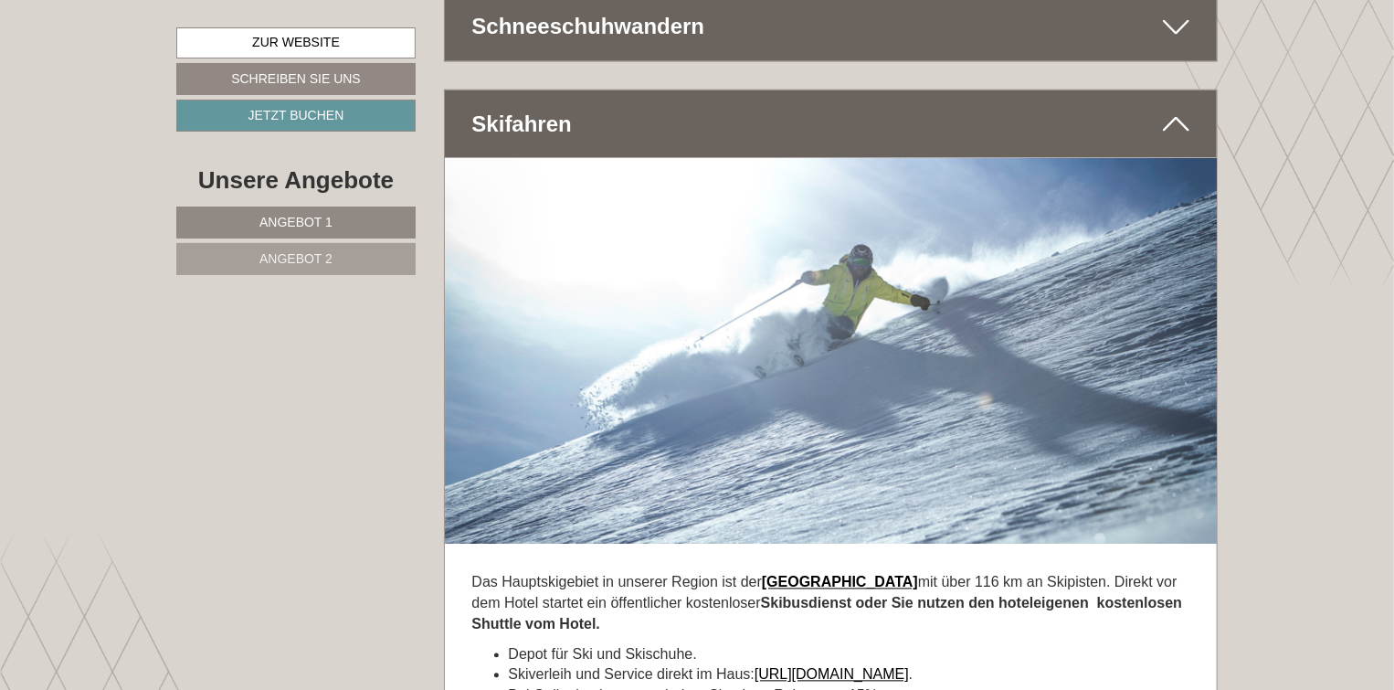
click at [298, 215] on span "Angebot 1" at bounding box center [295, 222] width 73 height 15
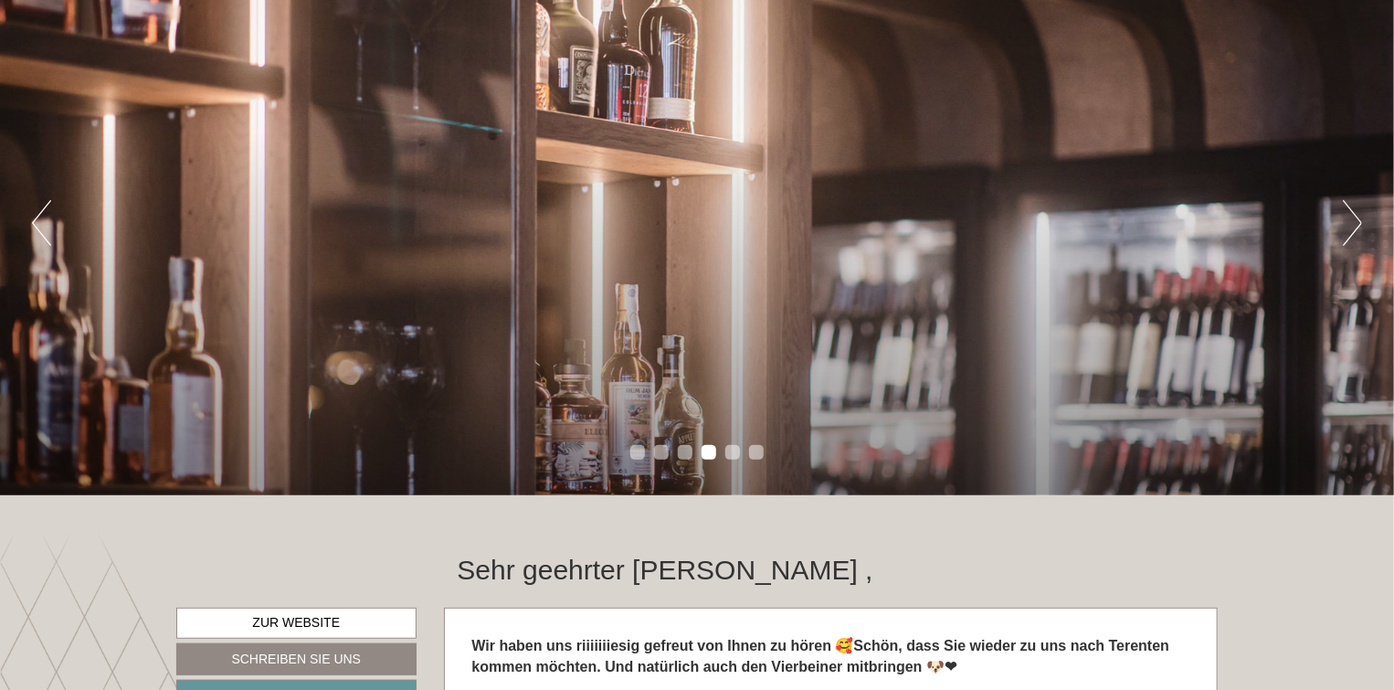
scroll to position [0, 0]
